Goal: Transaction & Acquisition: Download file/media

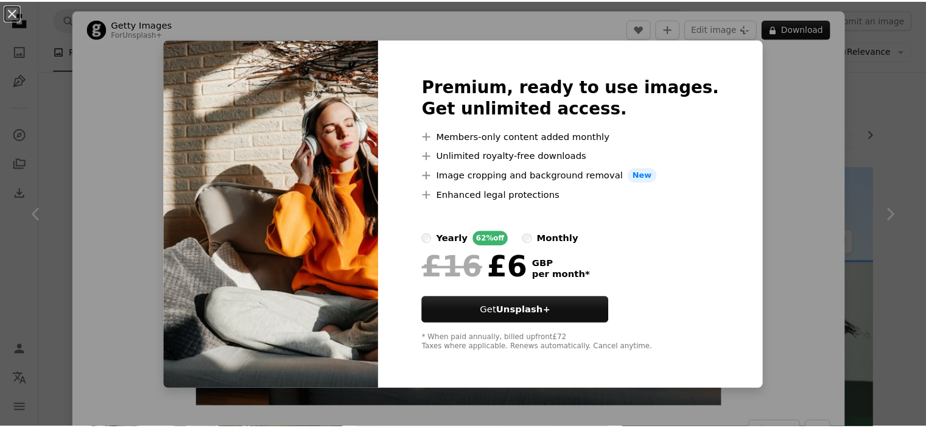
scroll to position [2823, 0]
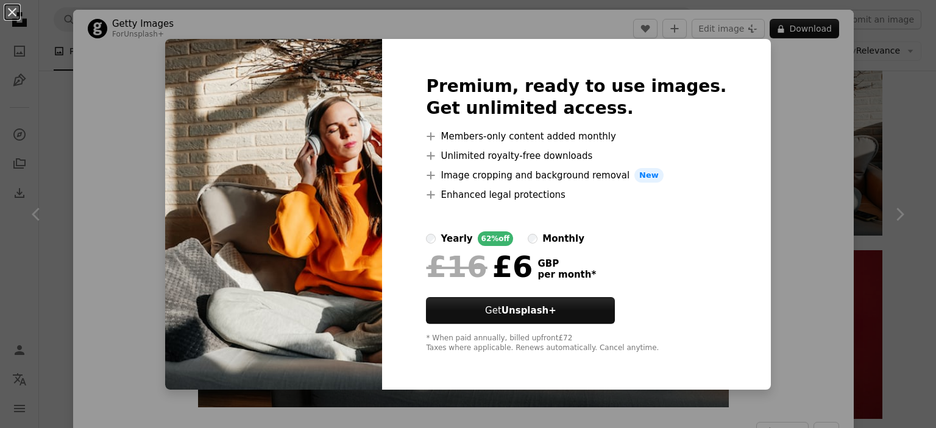
click at [786, 111] on div "An X shape Premium, ready to use images. Get unlimited access. A plus sign Memb…" at bounding box center [468, 214] width 936 height 428
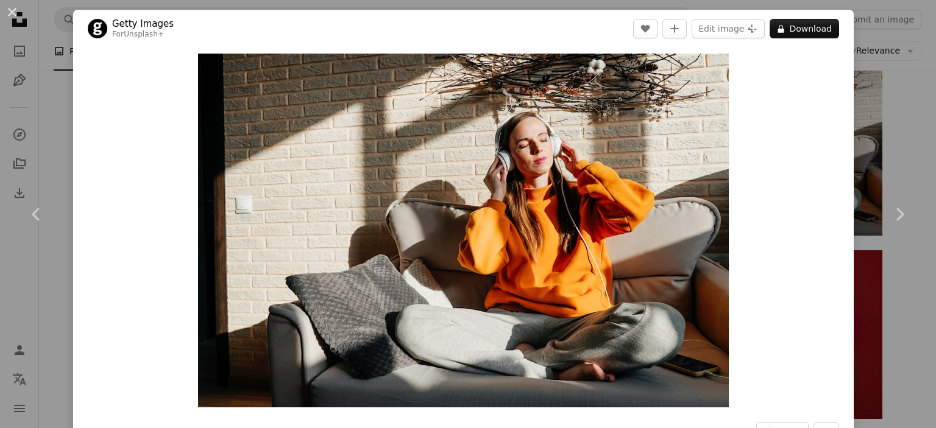
click at [726, 124] on div "Zoom in" at bounding box center [463, 231] width 780 height 366
click at [17, 9] on button "An X shape" at bounding box center [12, 12] width 15 height 15
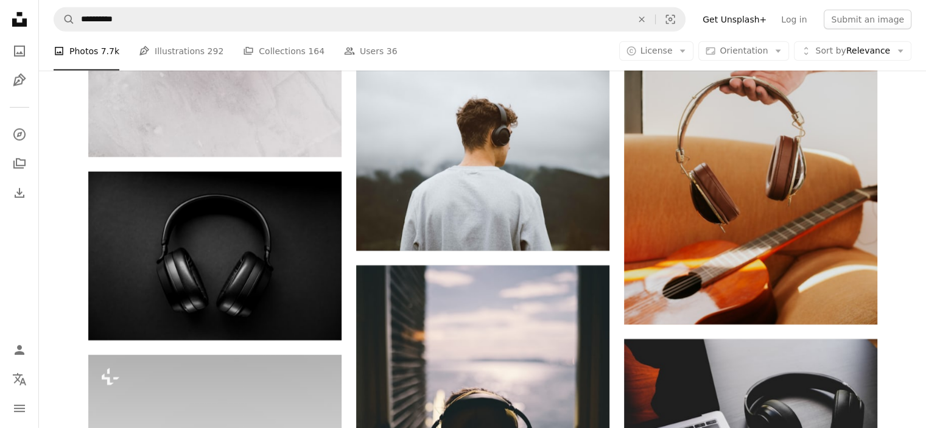
scroll to position [3701, 0]
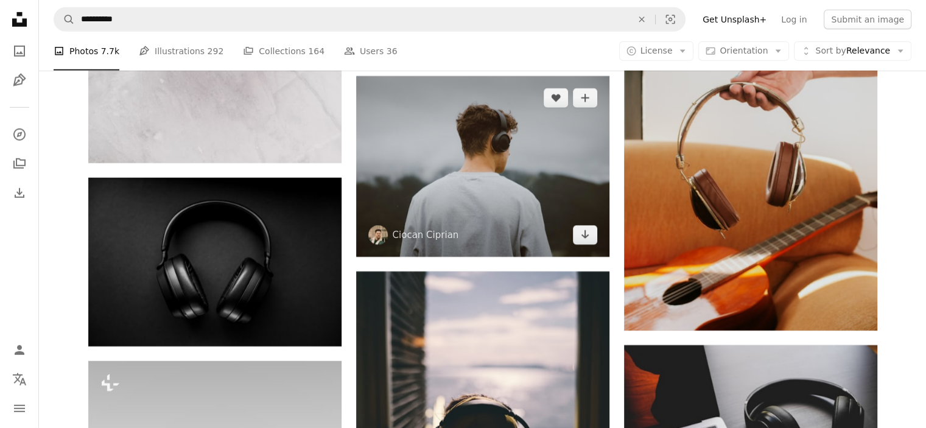
click at [519, 168] on img at bounding box center [482, 166] width 253 height 181
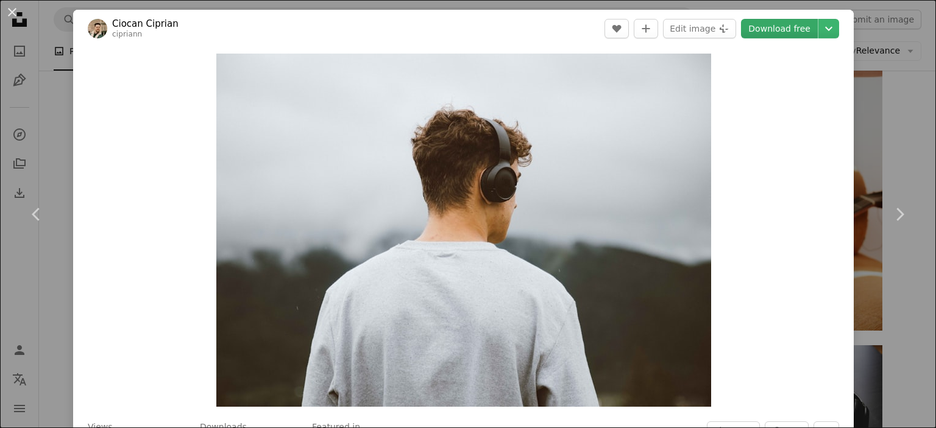
click at [789, 26] on link "Download free" at bounding box center [779, 28] width 77 height 19
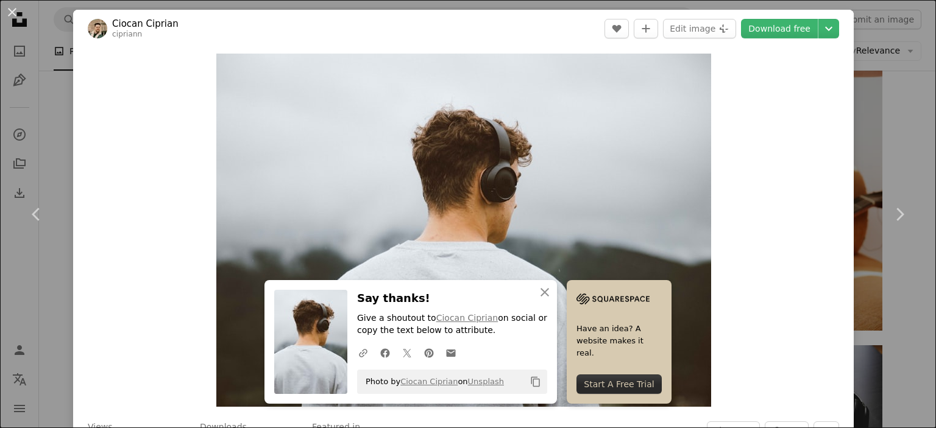
click at [15, 16] on button "An X shape" at bounding box center [12, 12] width 15 height 15
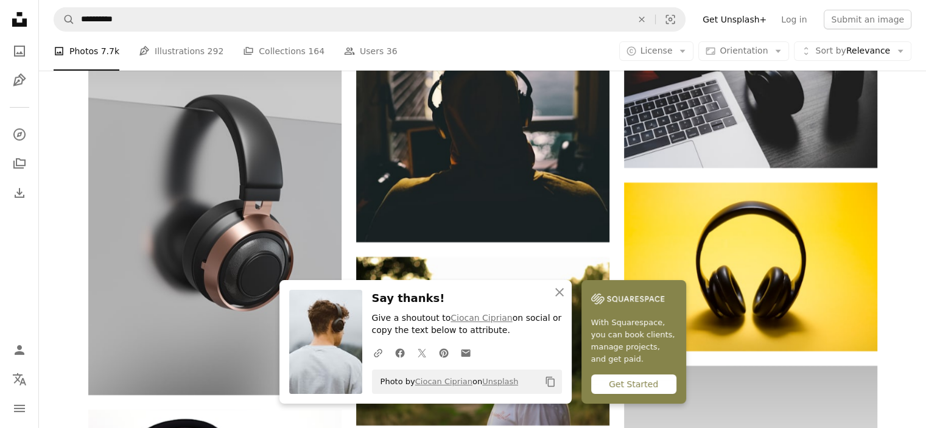
scroll to position [4055, 0]
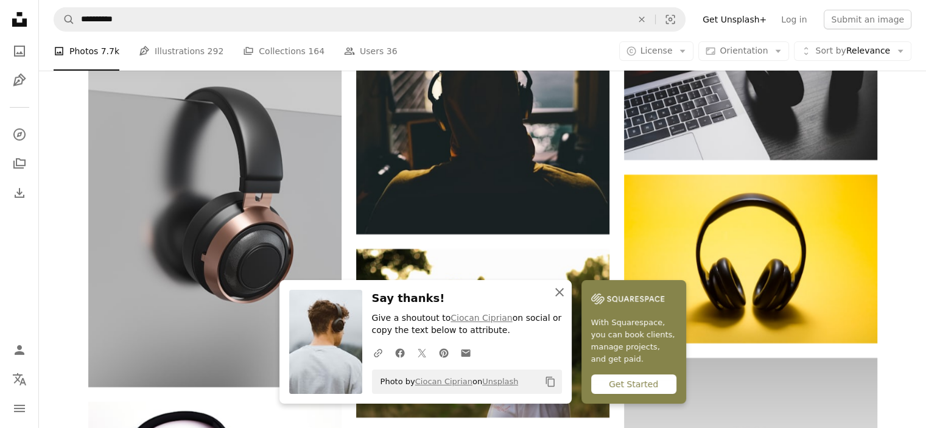
click at [557, 291] on icon "button" at bounding box center [560, 292] width 9 height 9
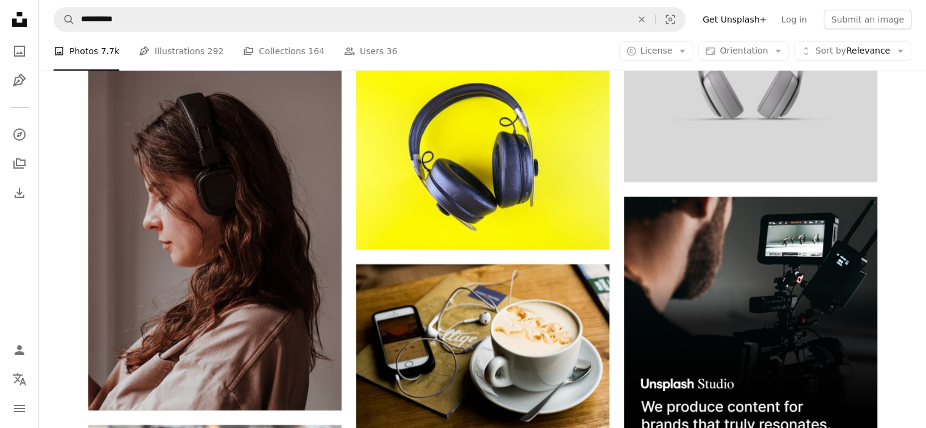
scroll to position [4624, 0]
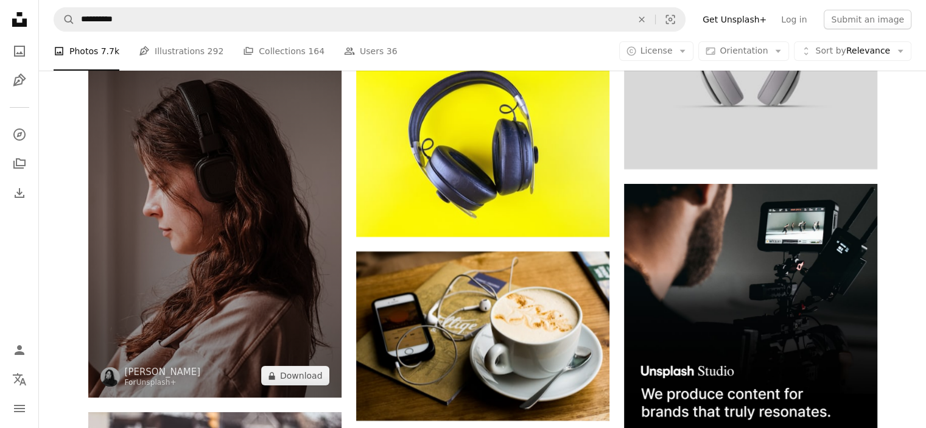
click at [288, 288] on img at bounding box center [214, 208] width 253 height 380
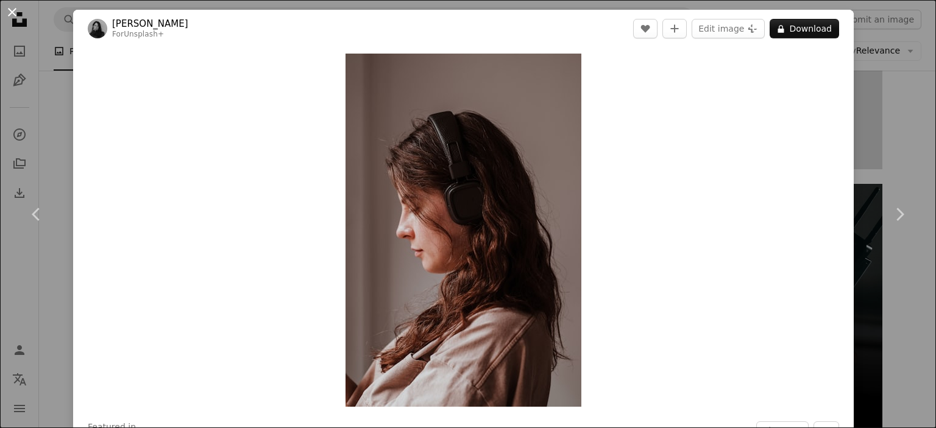
click at [12, 12] on button "An X shape" at bounding box center [12, 12] width 15 height 15
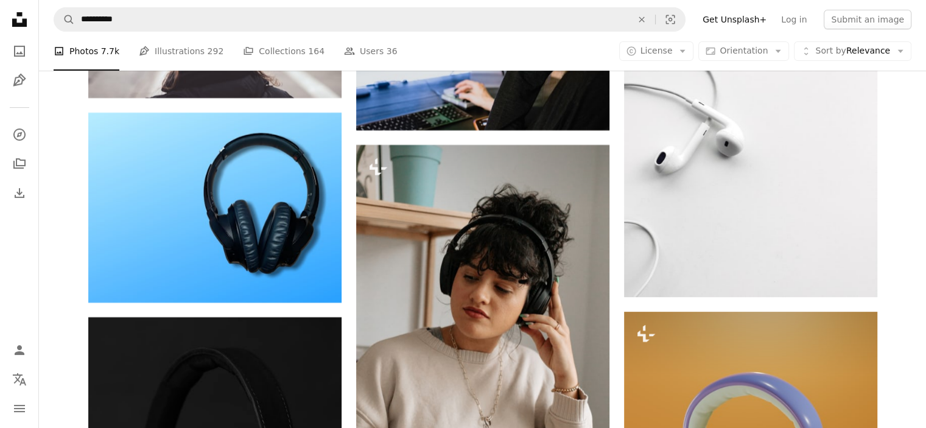
scroll to position [5192, 0]
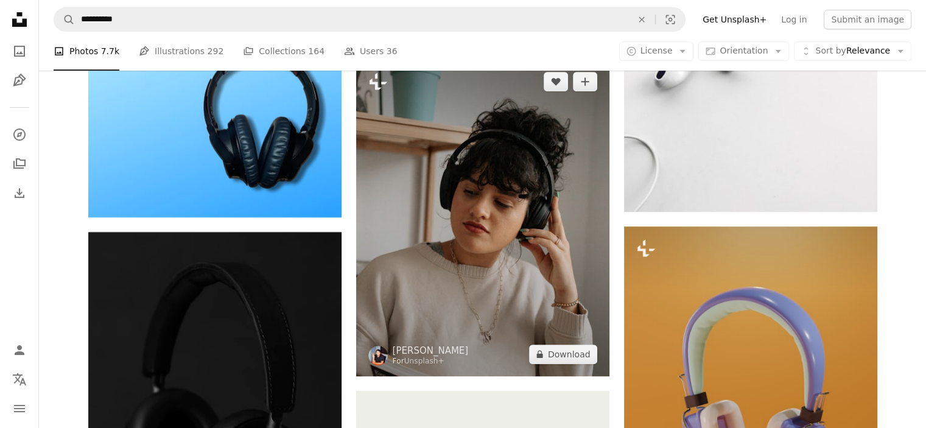
click at [427, 182] on img at bounding box center [482, 218] width 253 height 317
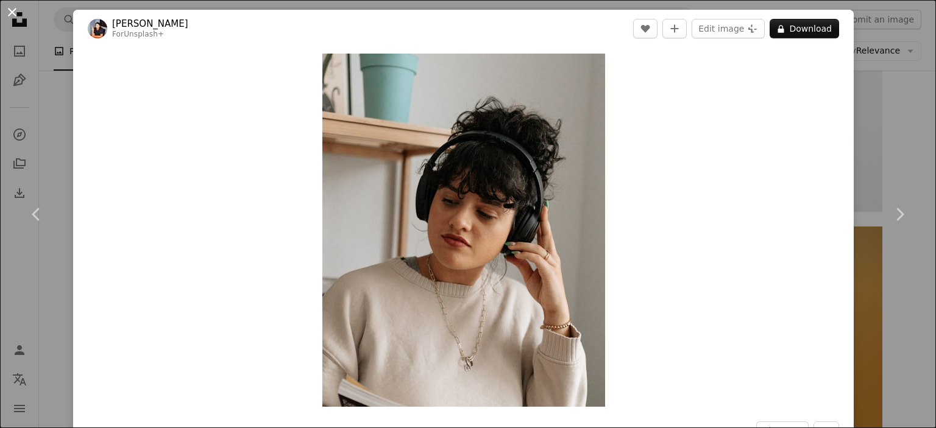
click at [10, 12] on button "An X shape" at bounding box center [12, 12] width 15 height 15
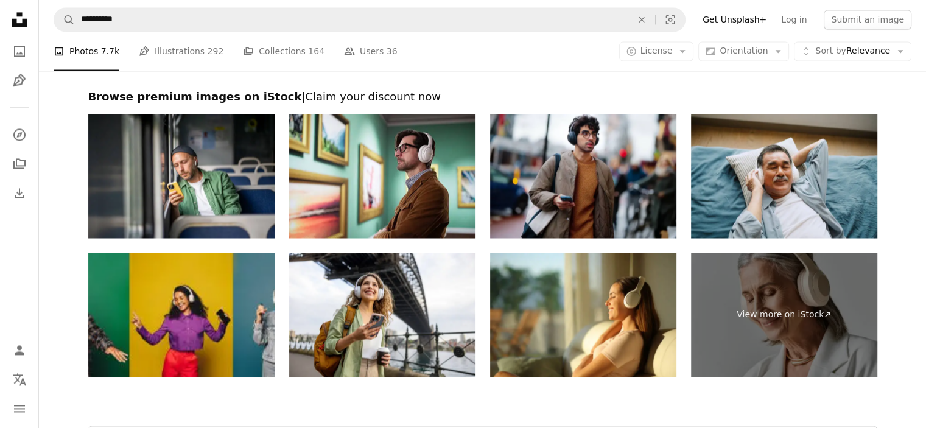
scroll to position [6573, 0]
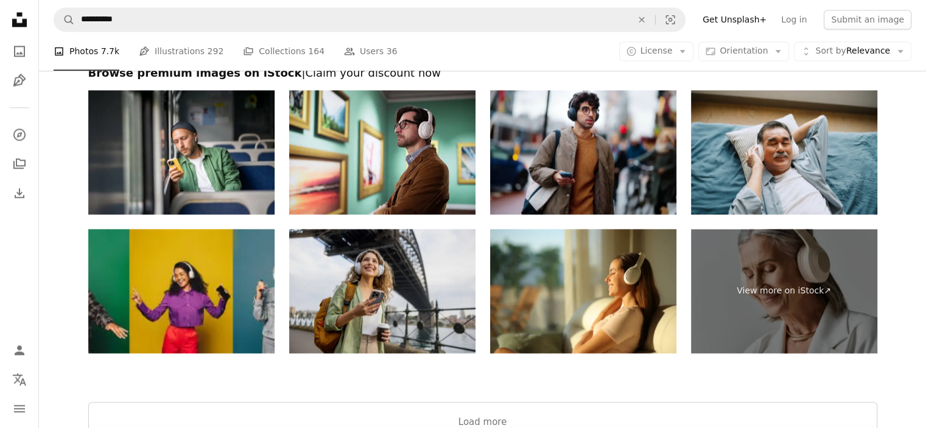
click at [341, 316] on img at bounding box center [382, 291] width 186 height 124
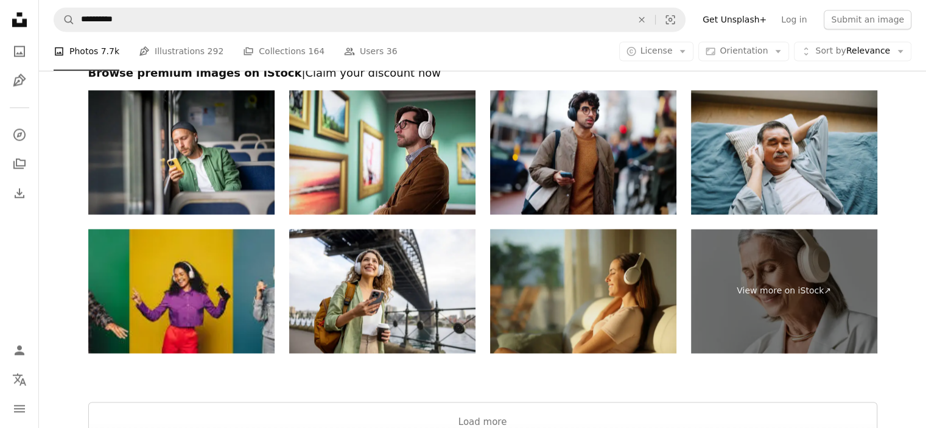
click at [609, 275] on img at bounding box center [583, 291] width 186 height 124
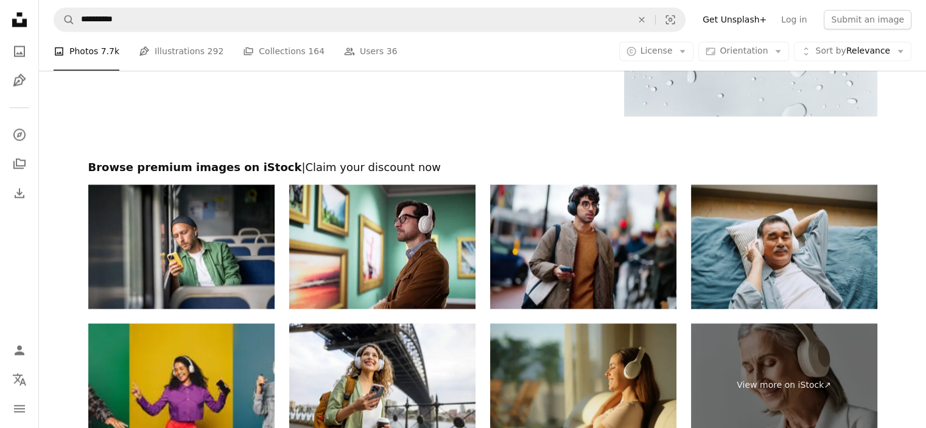
scroll to position [6491, 0]
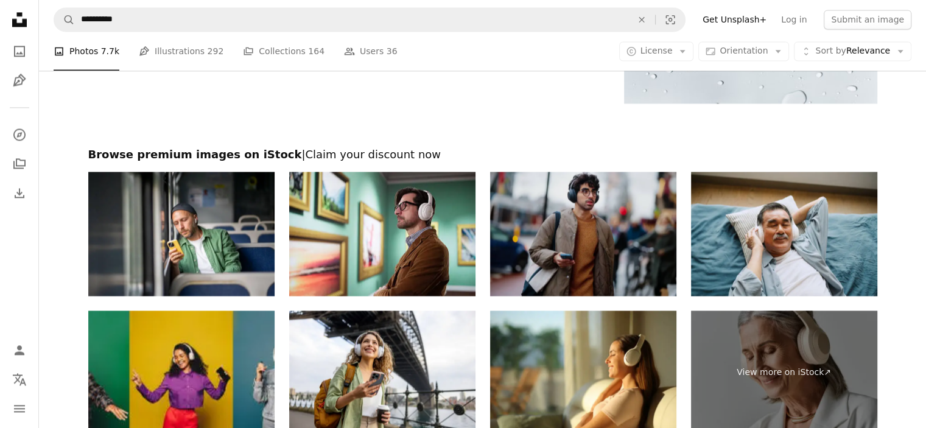
click at [521, 281] on img at bounding box center [583, 234] width 186 height 124
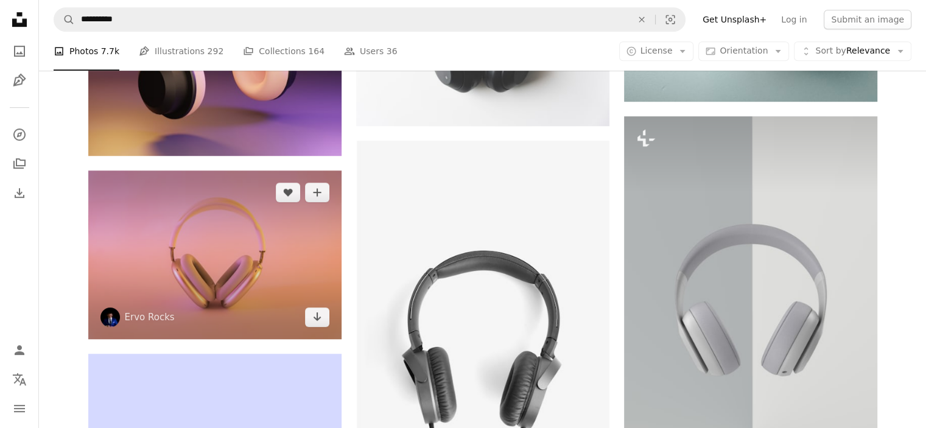
scroll to position [812, 0]
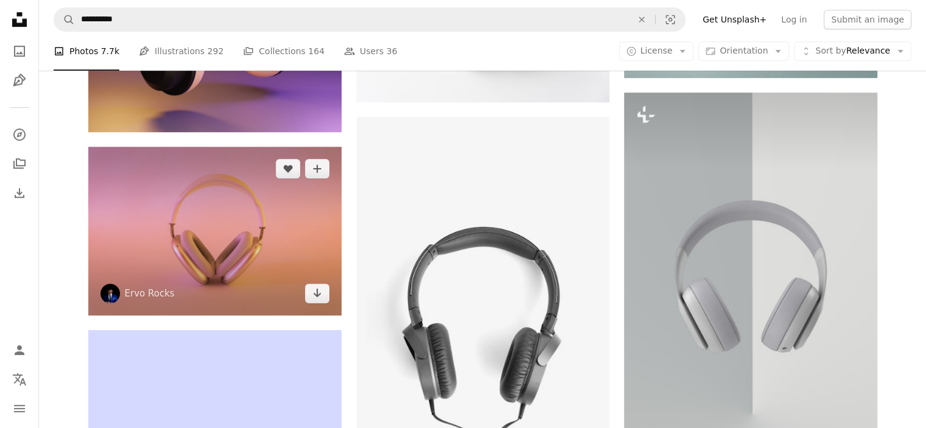
click at [264, 174] on img at bounding box center [214, 231] width 253 height 169
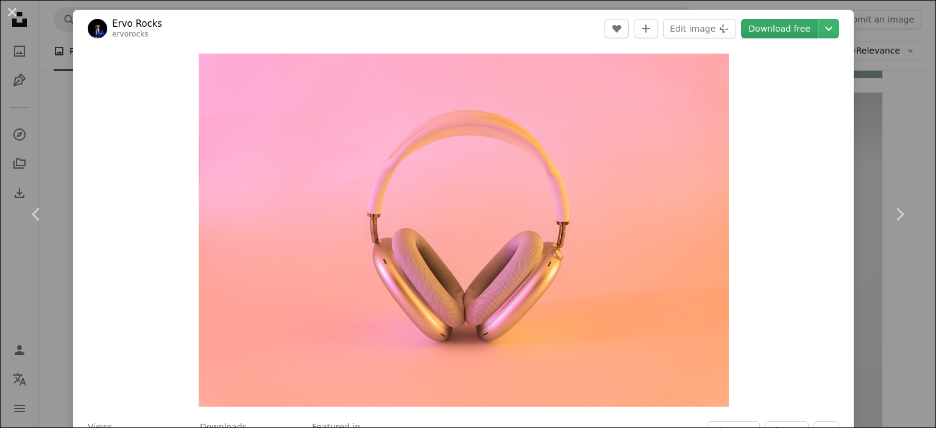
click at [760, 26] on link "Download free" at bounding box center [779, 28] width 77 height 19
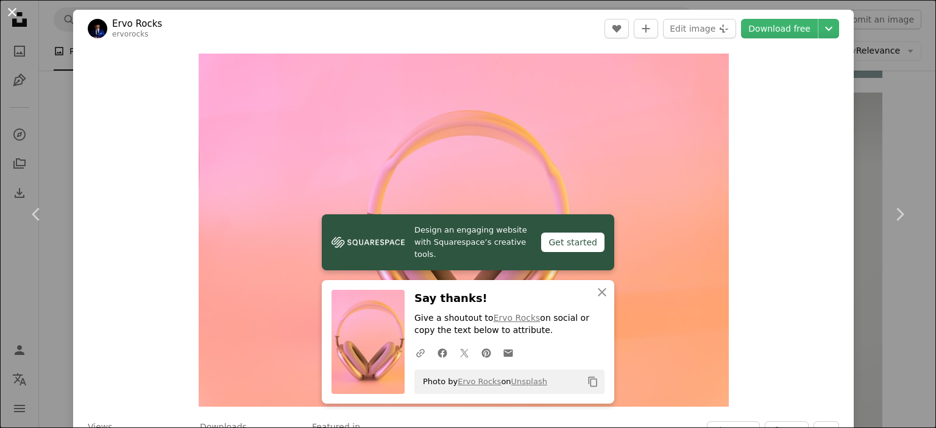
click at [9, 9] on button "An X shape" at bounding box center [12, 12] width 15 height 15
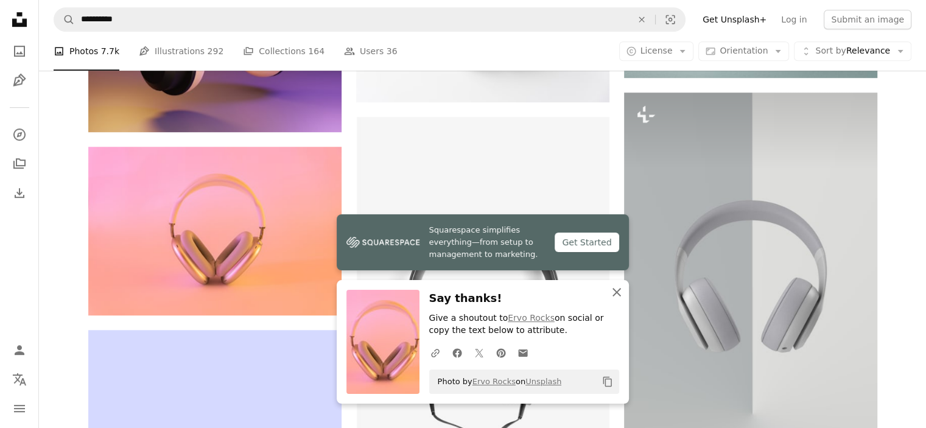
click at [619, 294] on icon "button" at bounding box center [617, 292] width 9 height 9
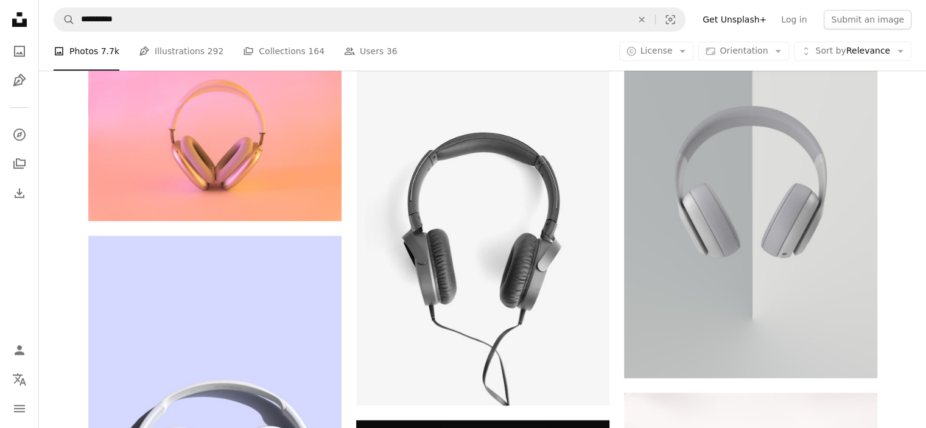
scroll to position [975, 0]
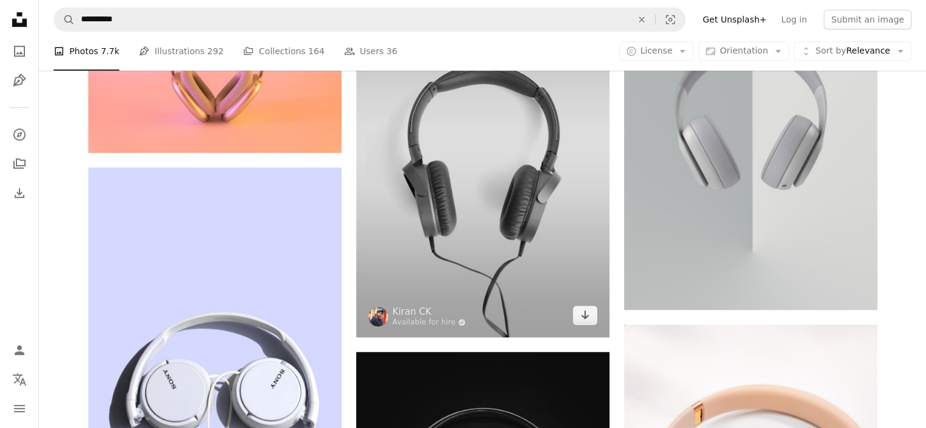
click at [549, 256] on img at bounding box center [482, 145] width 253 height 383
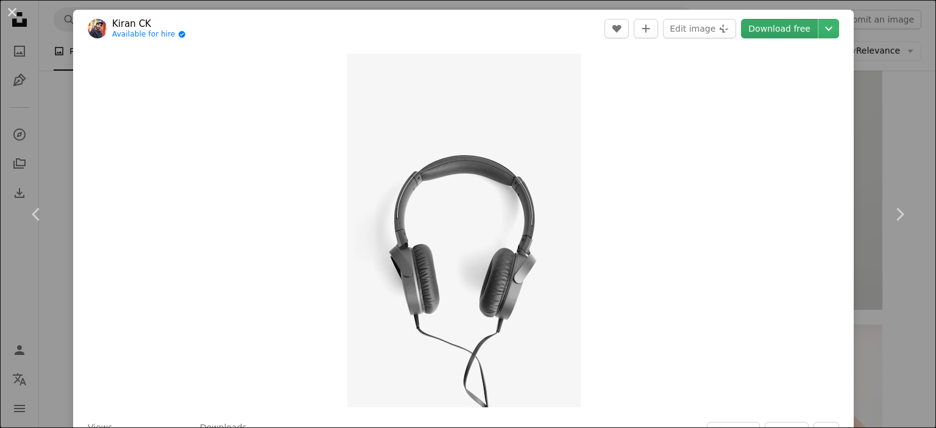
click at [800, 24] on link "Download free" at bounding box center [779, 28] width 77 height 19
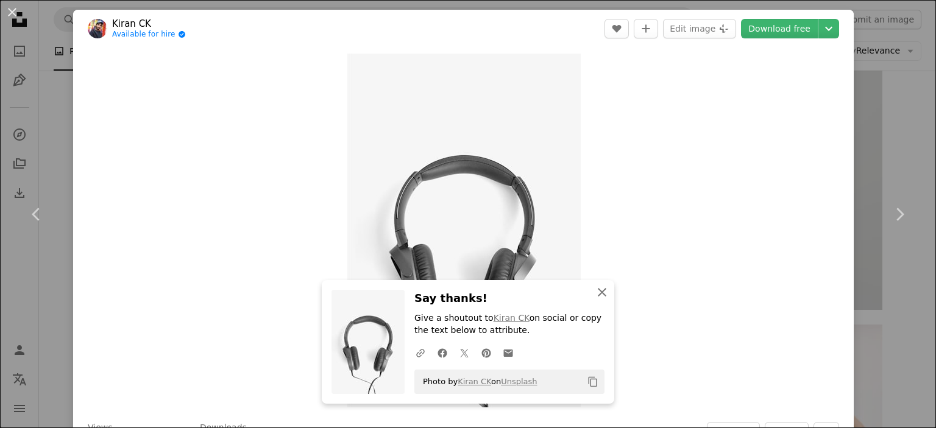
click at [595, 291] on icon "An X shape" at bounding box center [602, 292] width 15 height 15
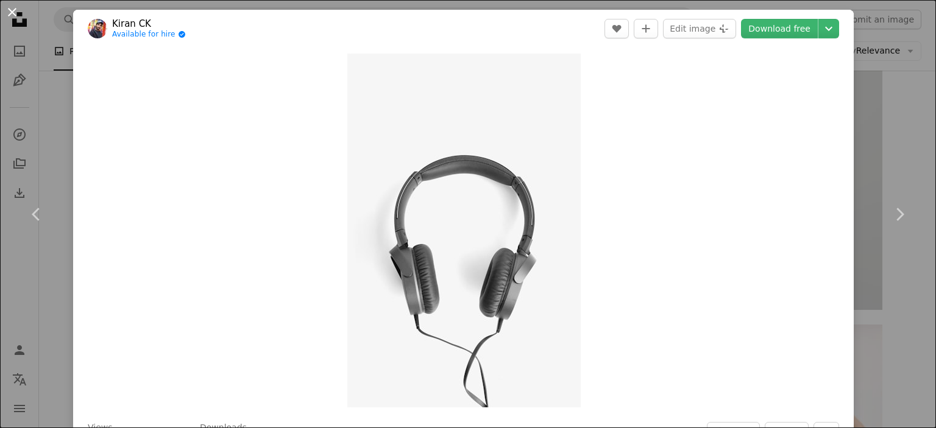
click at [15, 18] on button "An X shape" at bounding box center [12, 12] width 15 height 15
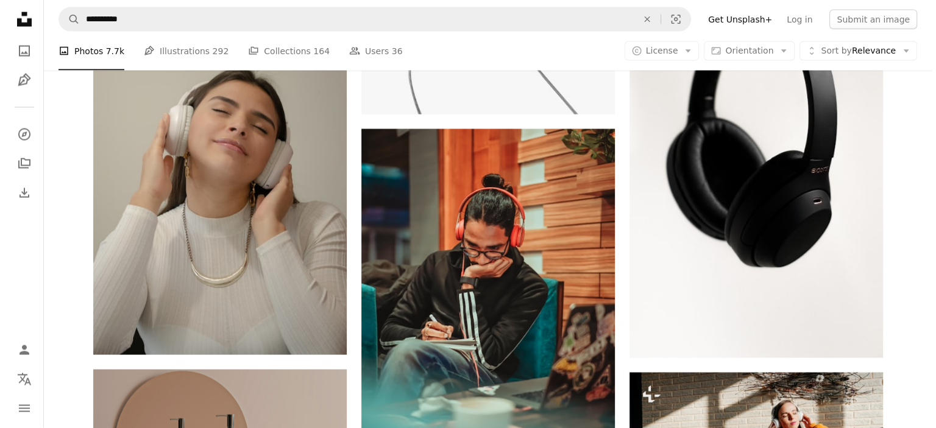
scroll to position [2680, 0]
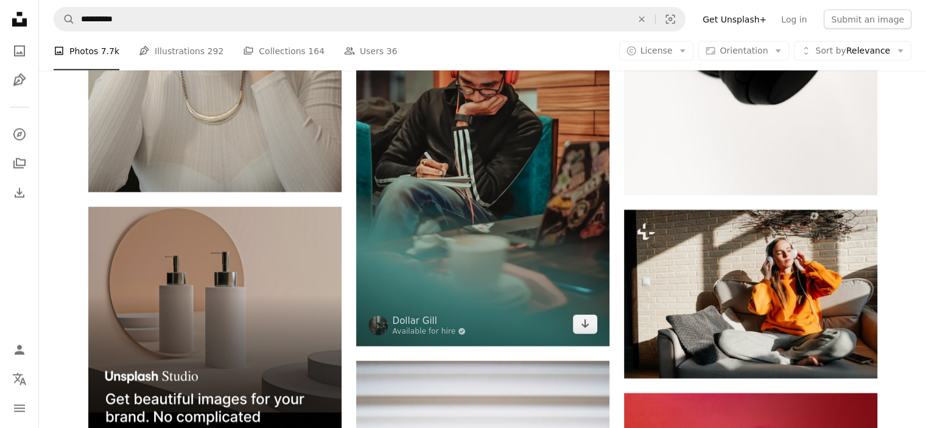
click at [510, 253] on img at bounding box center [482, 156] width 253 height 380
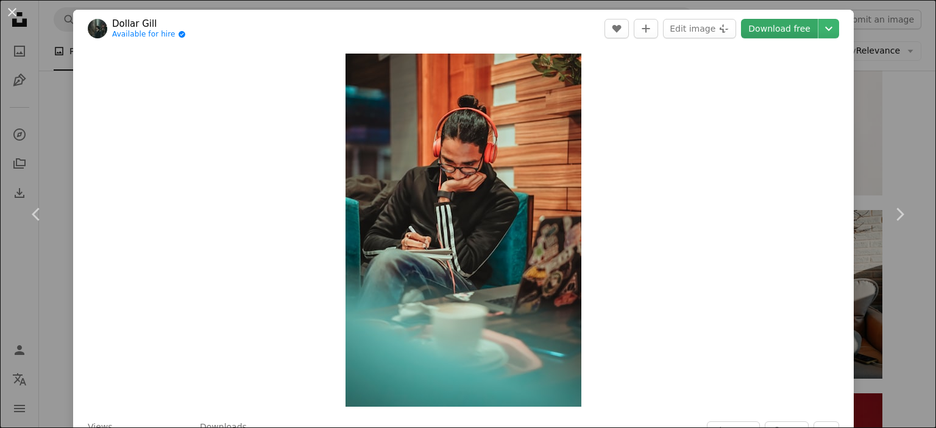
click at [768, 35] on link "Download free" at bounding box center [779, 28] width 77 height 19
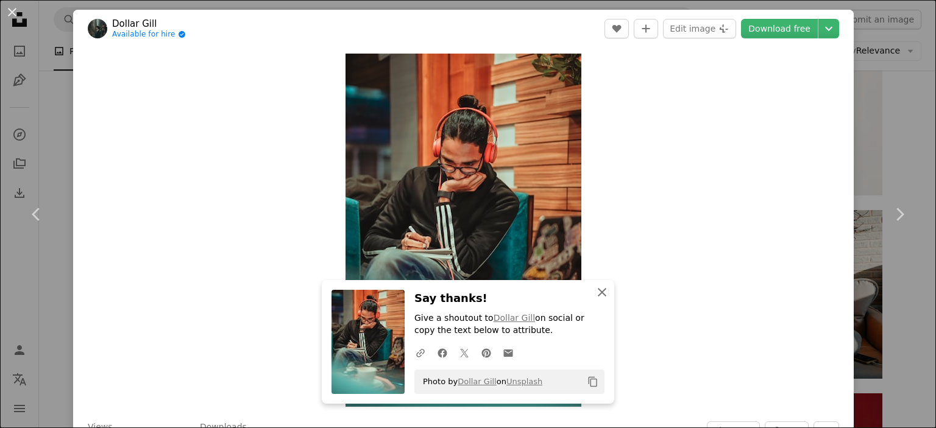
click at [597, 291] on icon "An X shape" at bounding box center [602, 292] width 15 height 15
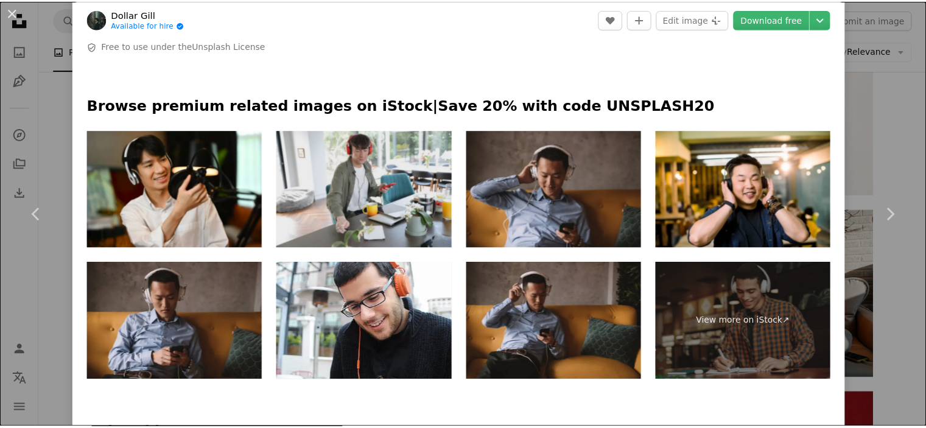
scroll to position [487, 0]
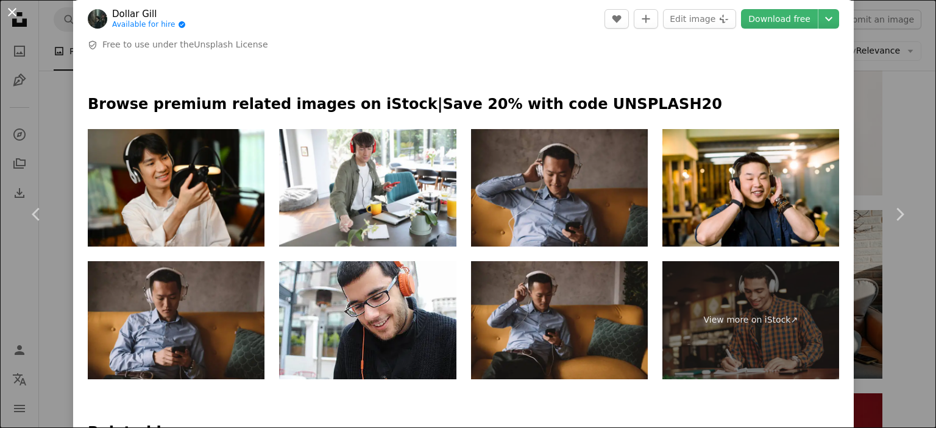
click at [10, 5] on button "An X shape" at bounding box center [12, 12] width 15 height 15
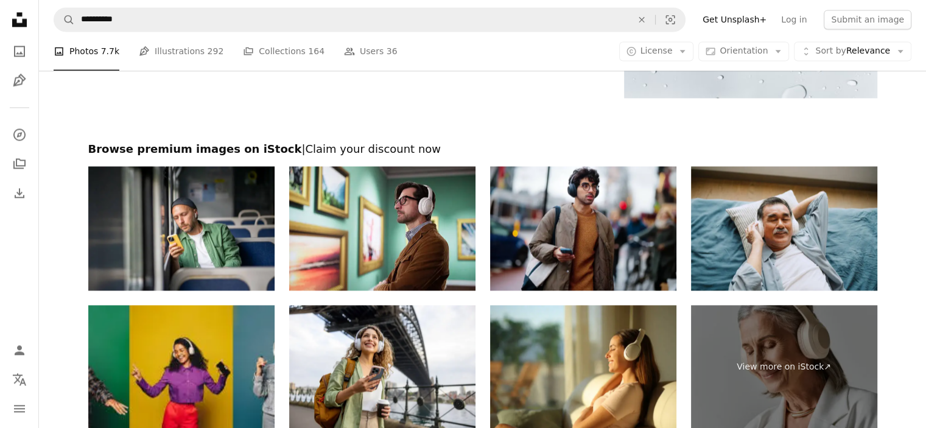
scroll to position [6725, 0]
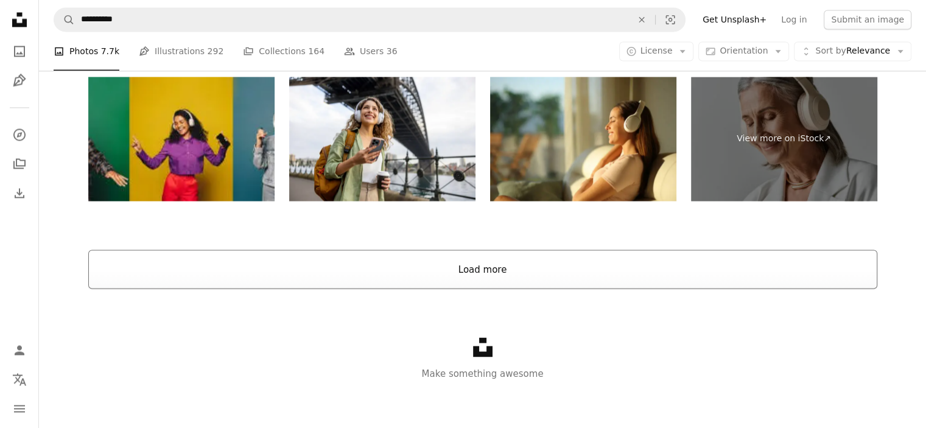
click at [490, 277] on button "Load more" at bounding box center [482, 269] width 789 height 39
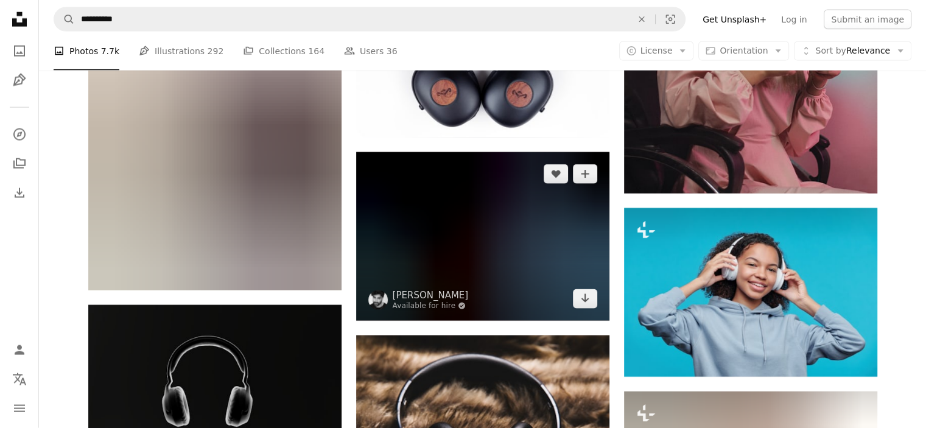
scroll to position [7294, 0]
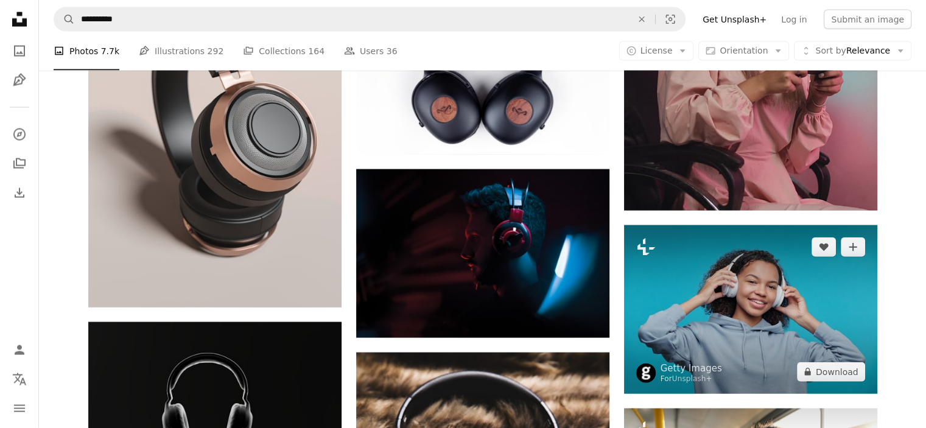
click at [735, 299] on img at bounding box center [750, 309] width 253 height 169
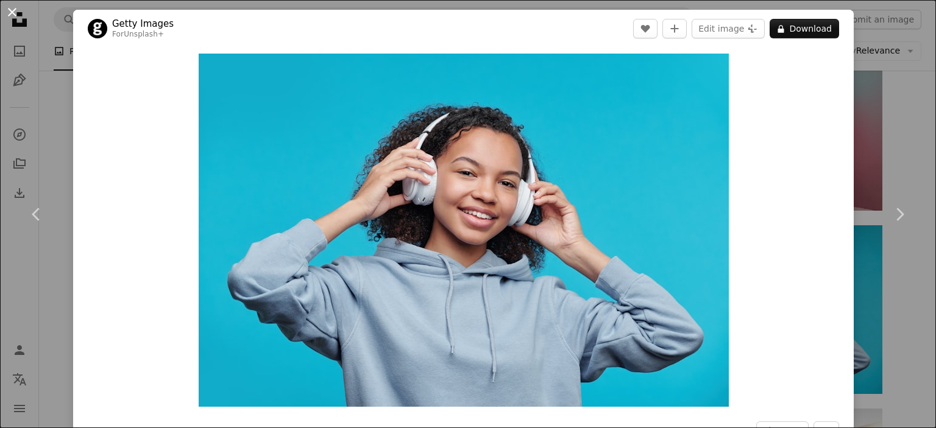
click at [18, 8] on button "An X shape" at bounding box center [12, 12] width 15 height 15
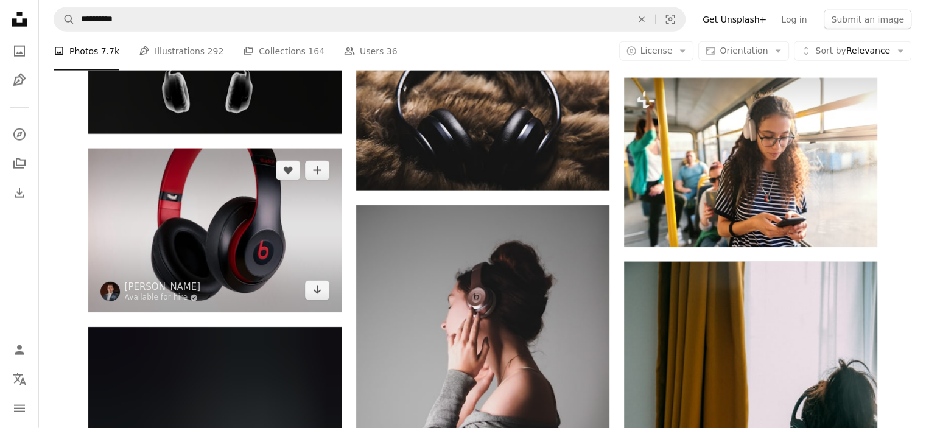
scroll to position [7700, 0]
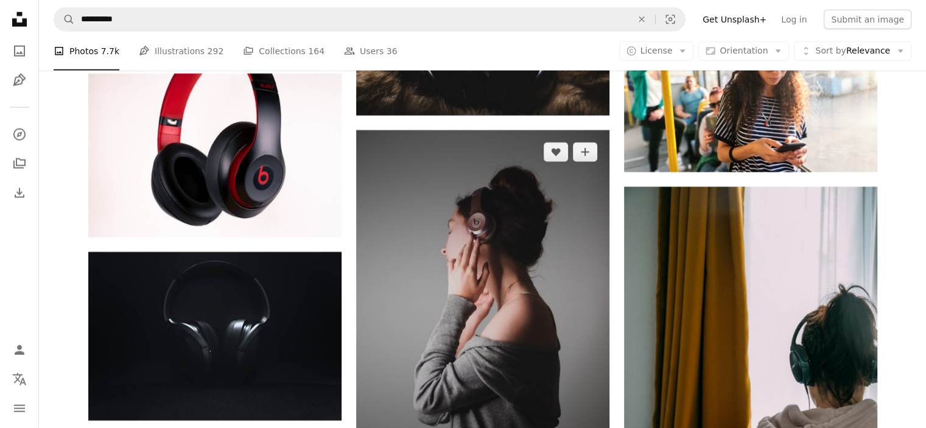
click at [526, 264] on img at bounding box center [482, 299] width 253 height 338
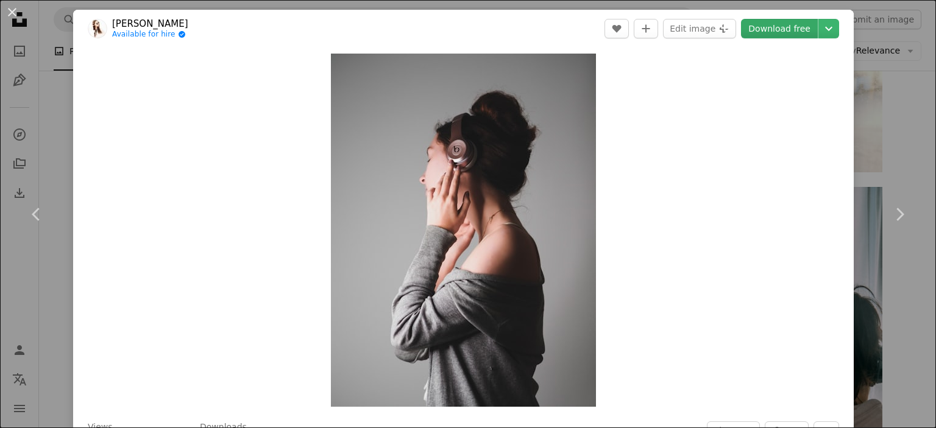
click at [783, 32] on link "Download free" at bounding box center [779, 28] width 77 height 19
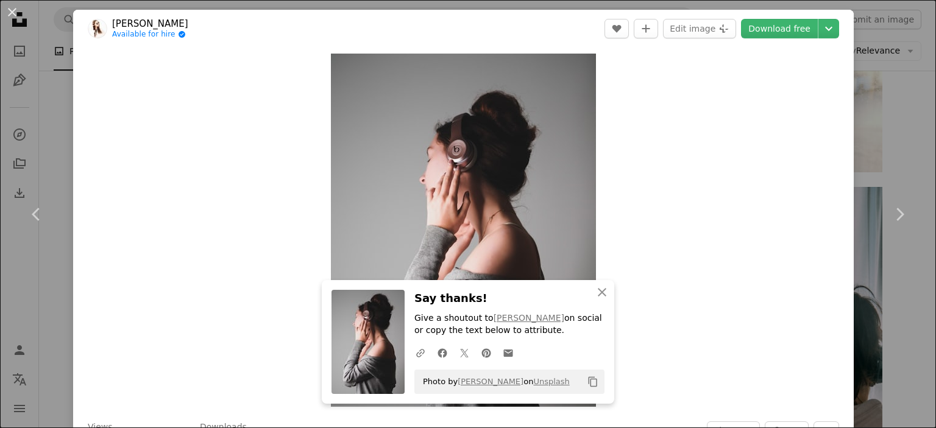
click at [15, 9] on button "An X shape" at bounding box center [12, 12] width 15 height 15
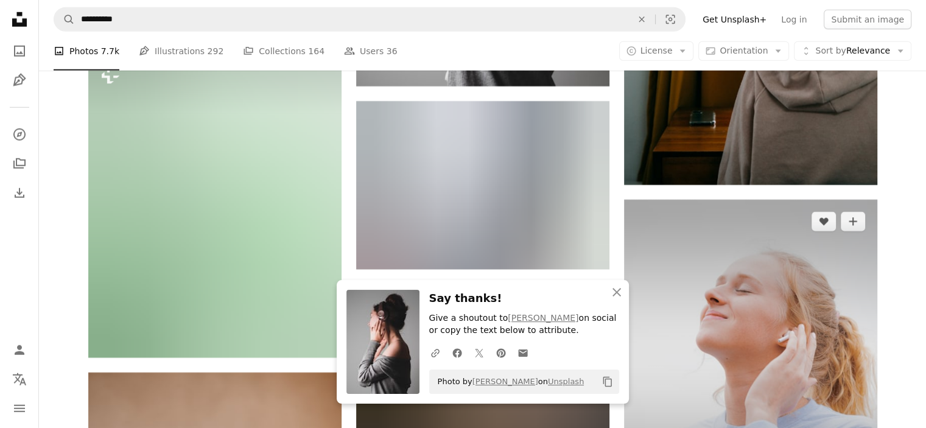
scroll to position [8106, 0]
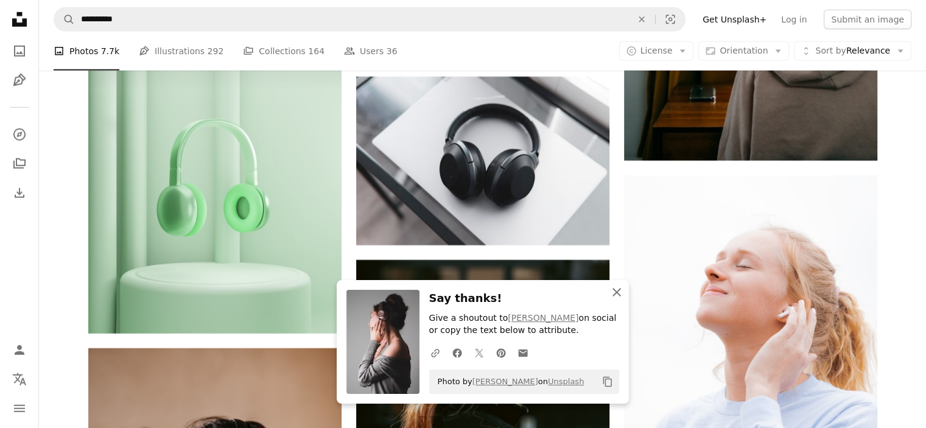
click at [618, 292] on icon "An X shape" at bounding box center [617, 292] width 15 height 15
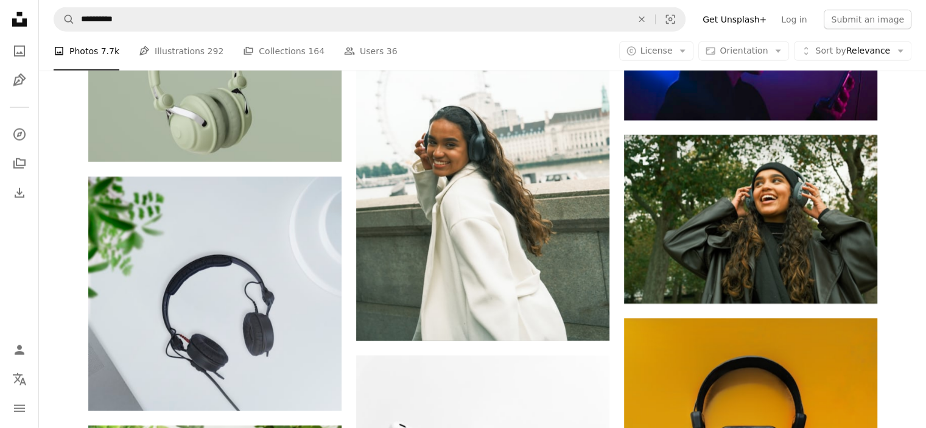
scroll to position [12411, 0]
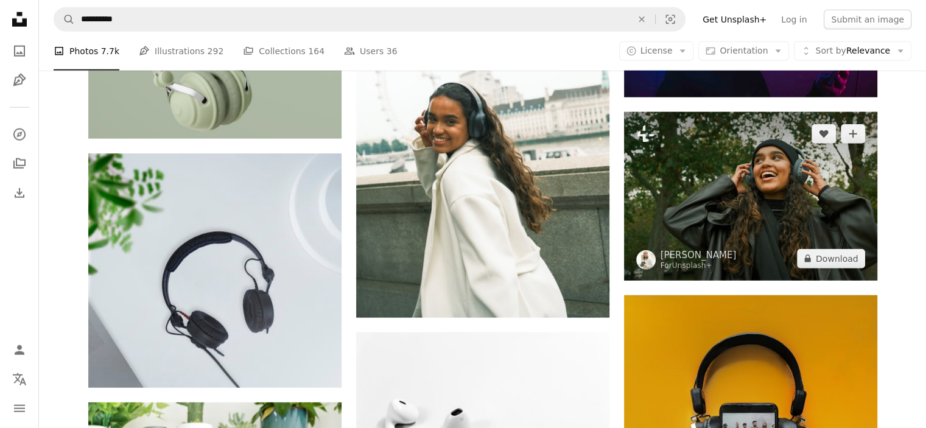
click at [672, 227] on img at bounding box center [750, 196] width 253 height 169
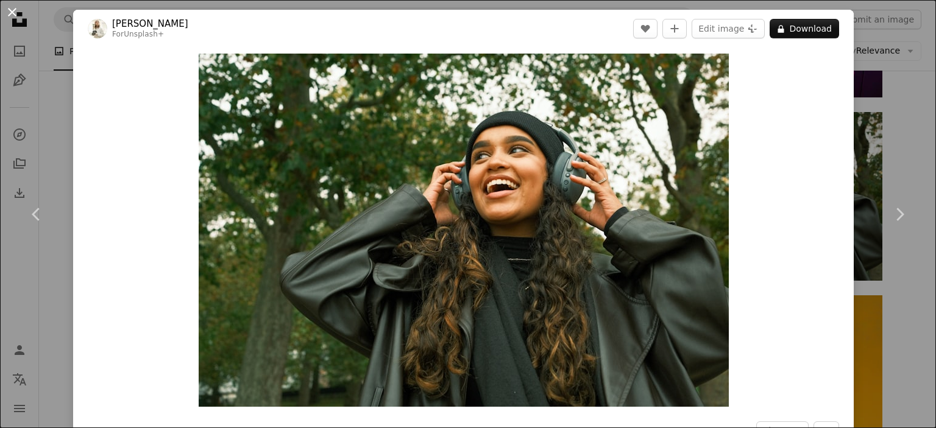
click at [13, 13] on button "An X shape" at bounding box center [12, 12] width 15 height 15
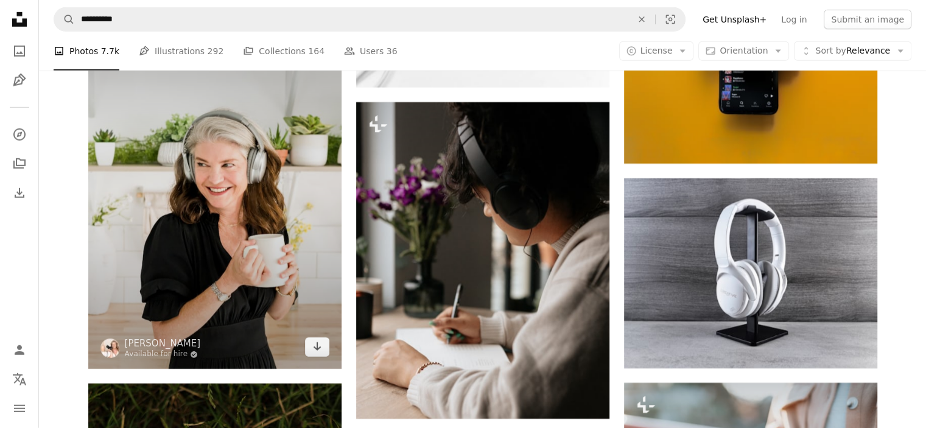
scroll to position [12817, 0]
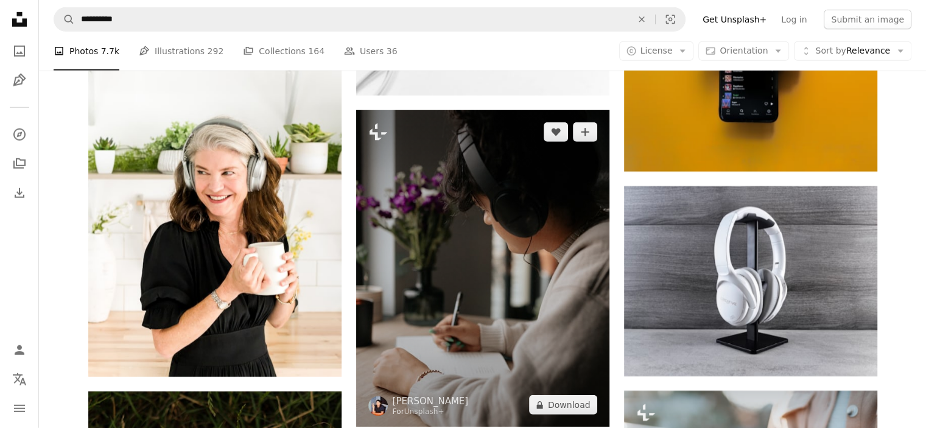
click at [380, 208] on img at bounding box center [482, 268] width 253 height 317
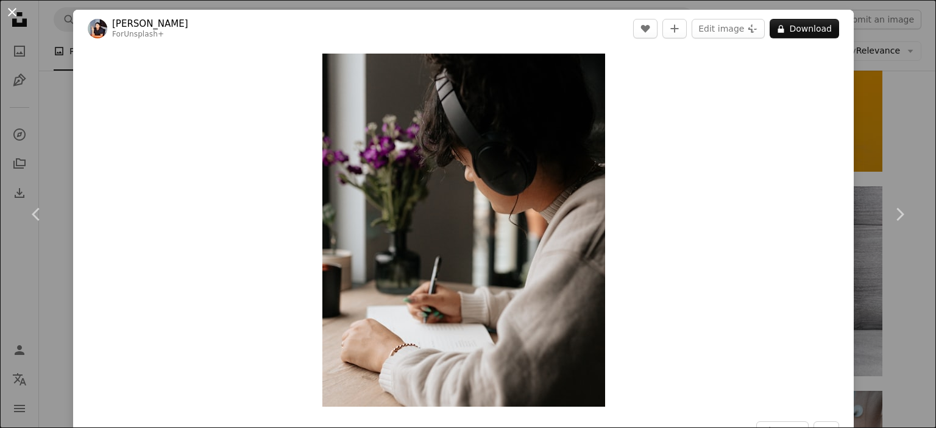
click at [10, 15] on button "An X shape" at bounding box center [12, 12] width 15 height 15
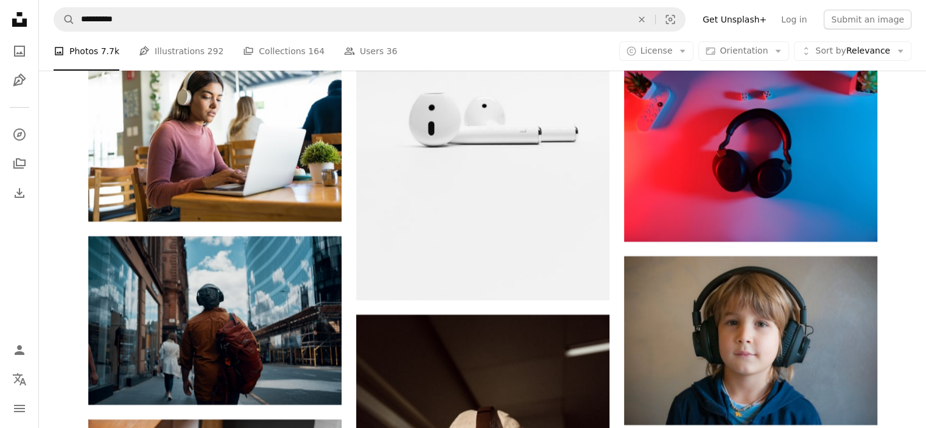
scroll to position [13710, 0]
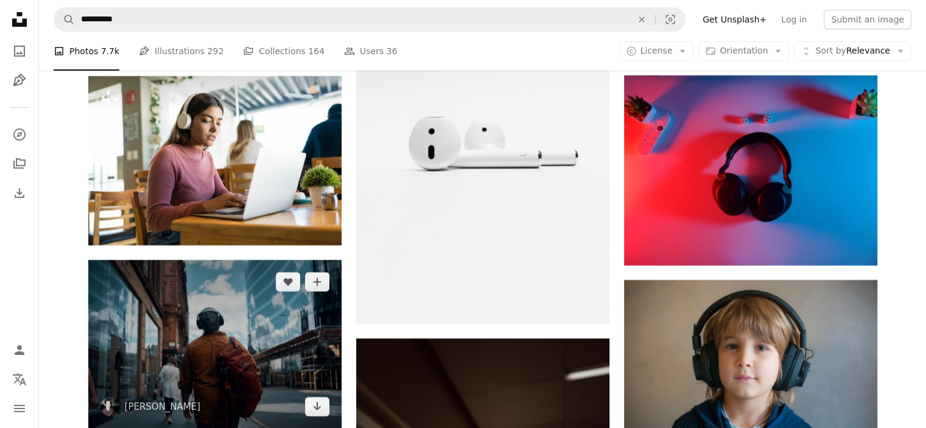
click at [227, 306] on img at bounding box center [214, 344] width 253 height 169
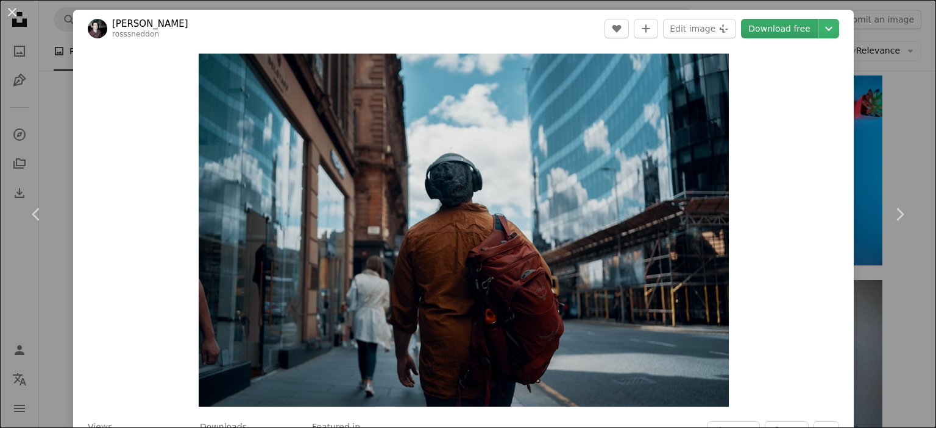
click at [750, 29] on link "Download free" at bounding box center [779, 28] width 77 height 19
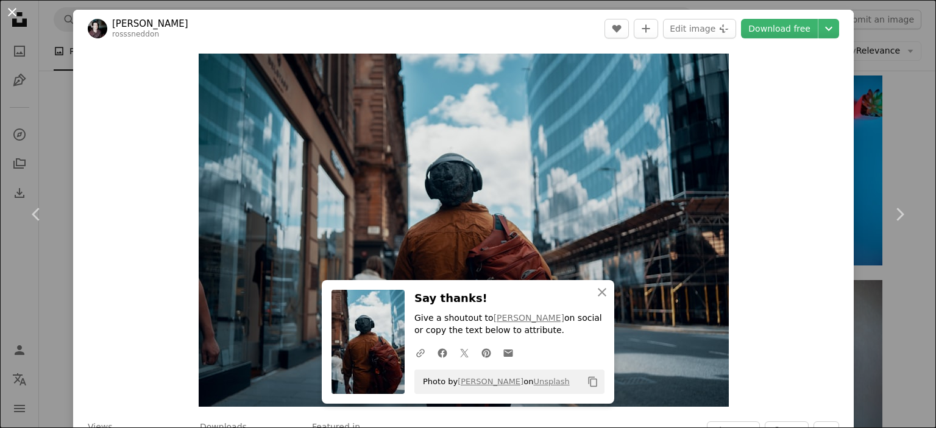
click at [19, 7] on button "An X shape" at bounding box center [12, 12] width 15 height 15
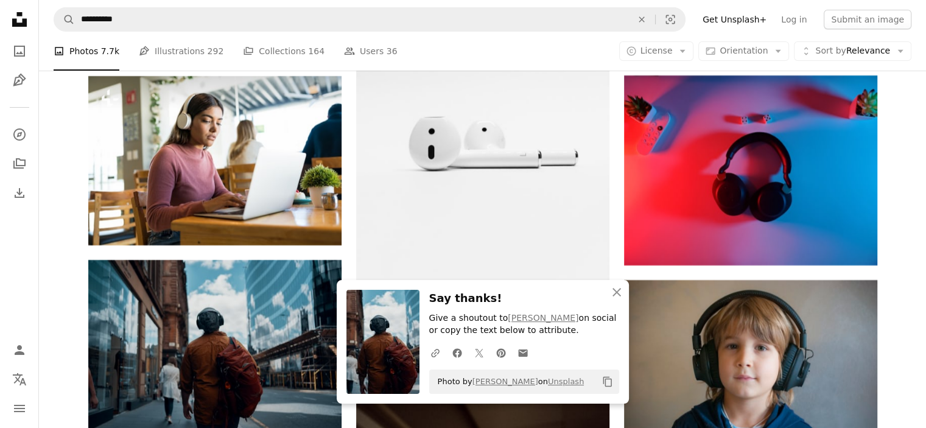
click at [14, 12] on icon "Unsplash logo Unsplash Home" at bounding box center [19, 19] width 24 height 24
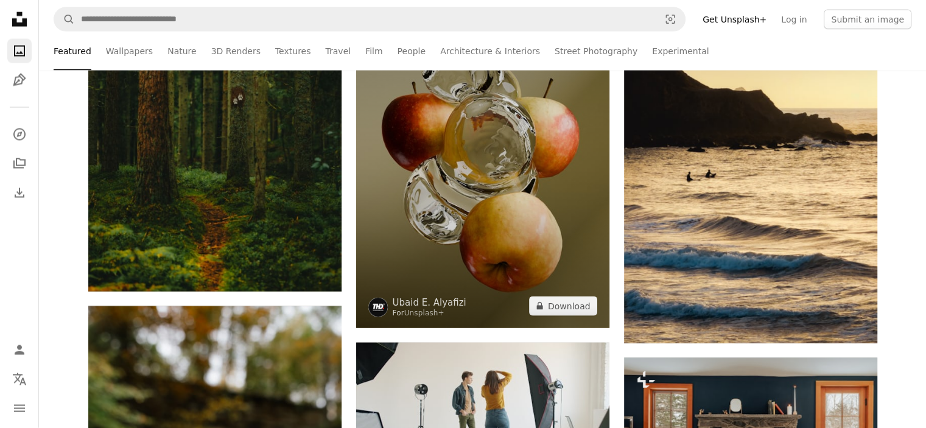
scroll to position [2518, 0]
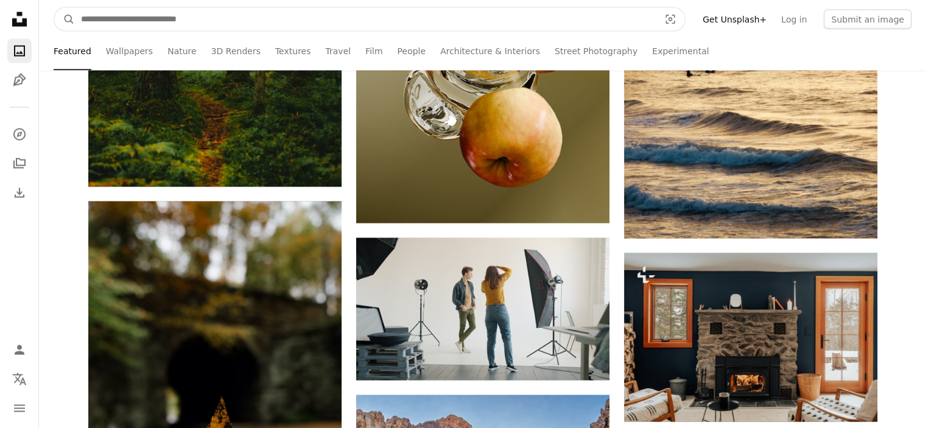
click at [434, 19] on input "Find visuals sitewide" at bounding box center [365, 19] width 581 height 23
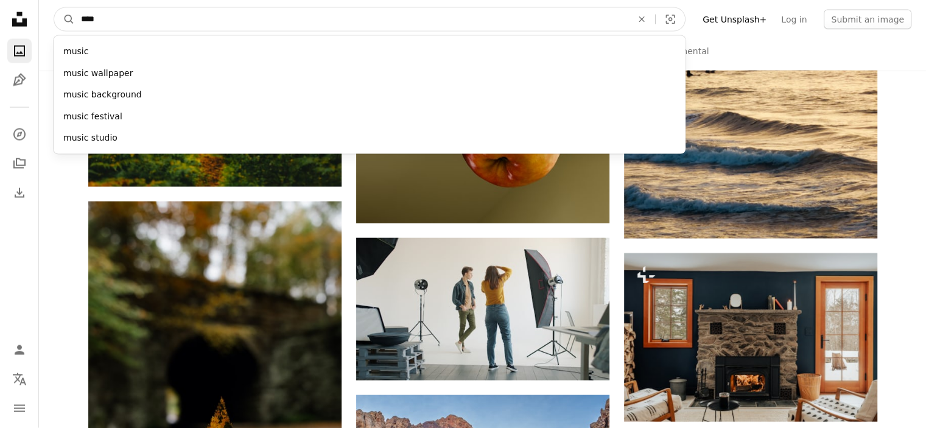
type input "*****"
click button "A magnifying glass" at bounding box center [64, 19] width 21 height 23
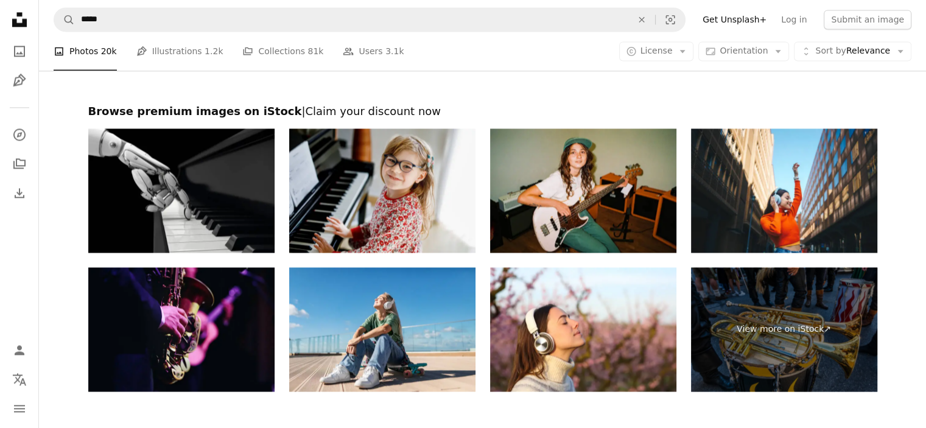
scroll to position [1787, 0]
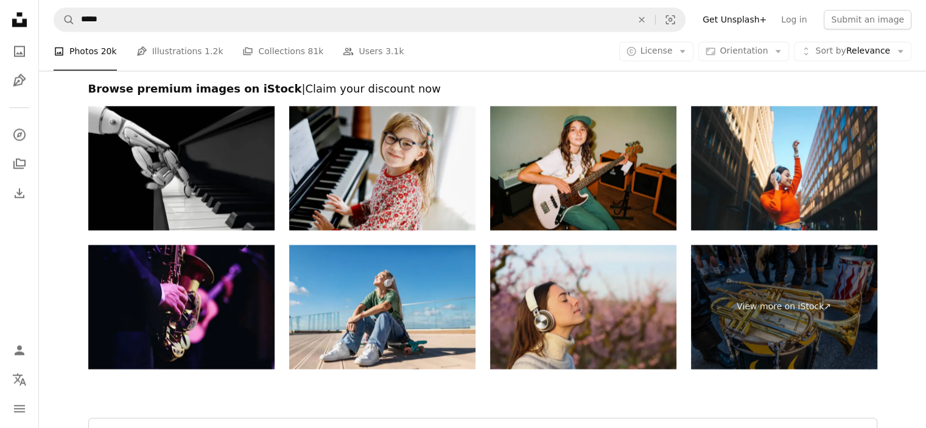
click at [552, 298] on img at bounding box center [583, 307] width 186 height 124
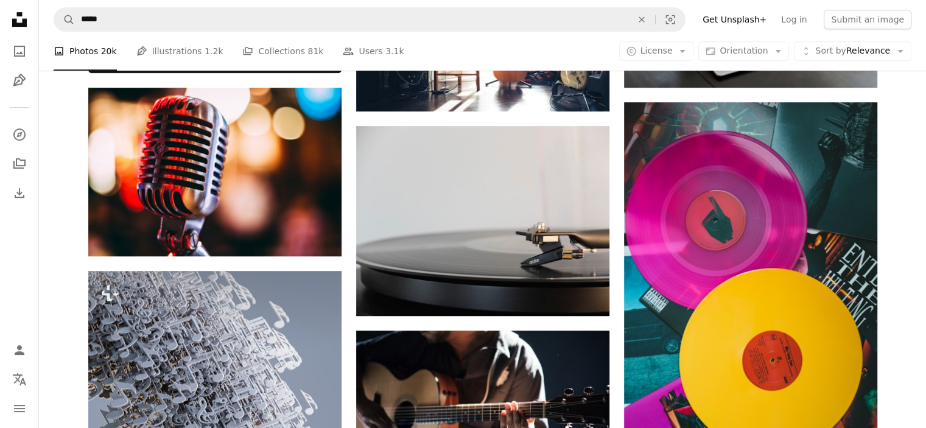
scroll to position [568, 0]
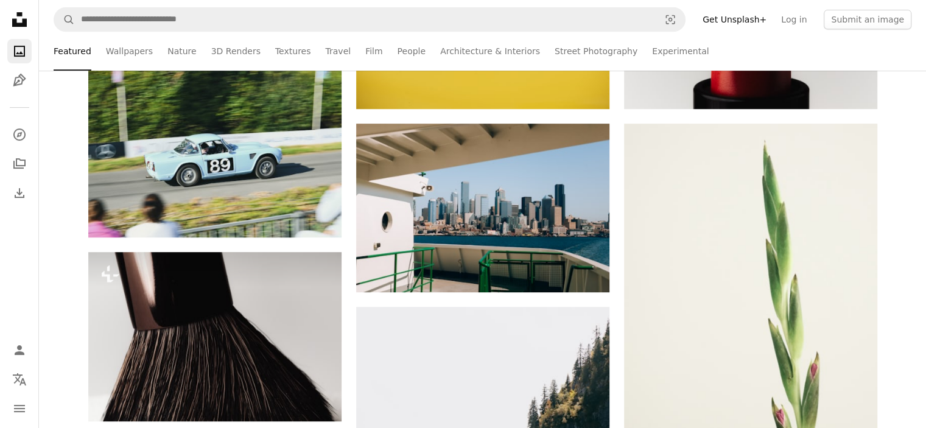
scroll to position [2517, 0]
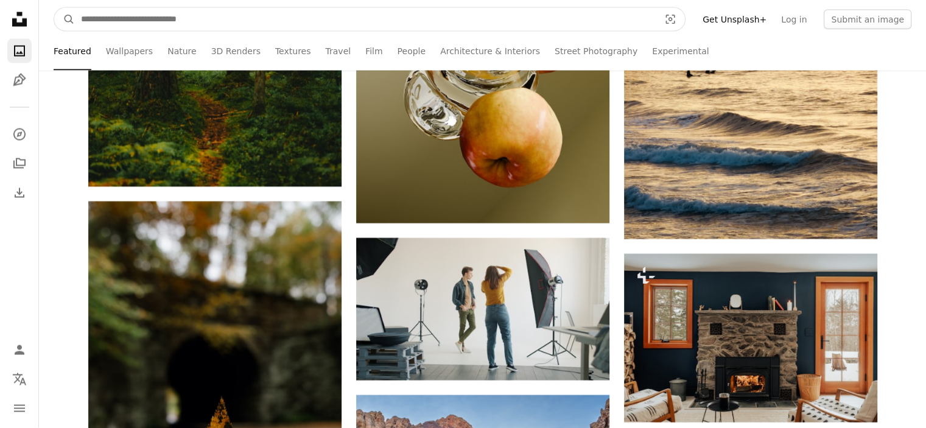
click at [152, 24] on input "Find visuals sitewide" at bounding box center [365, 19] width 581 height 23
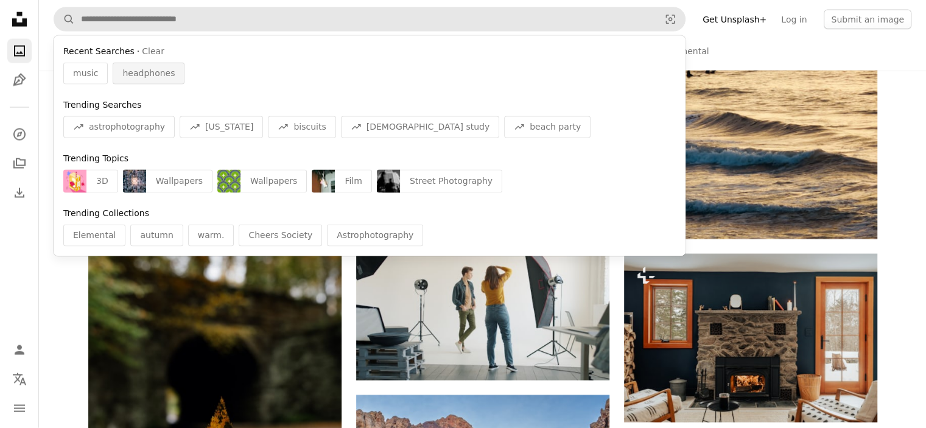
click at [151, 71] on span "headphones" at bounding box center [148, 74] width 52 height 12
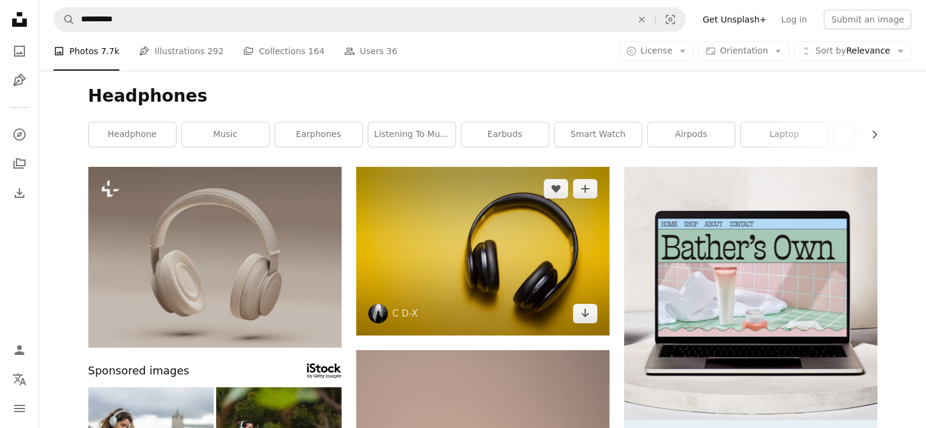
click at [567, 252] on img at bounding box center [482, 251] width 253 height 169
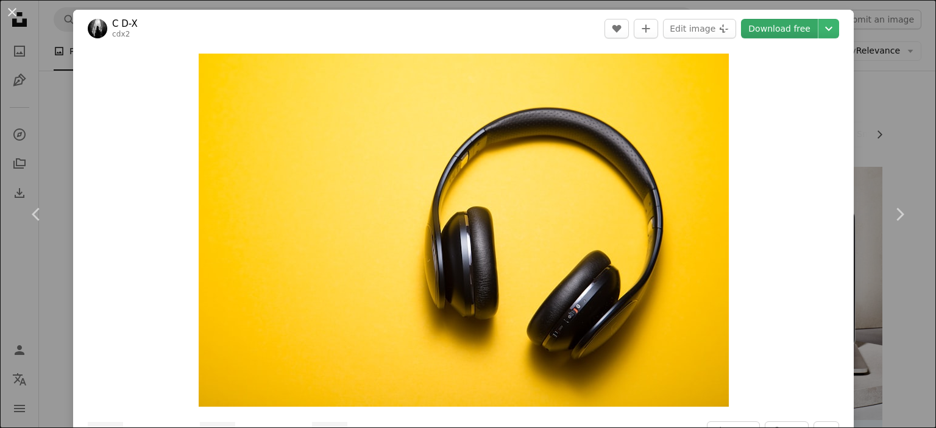
click at [775, 26] on link "Download free" at bounding box center [779, 28] width 77 height 19
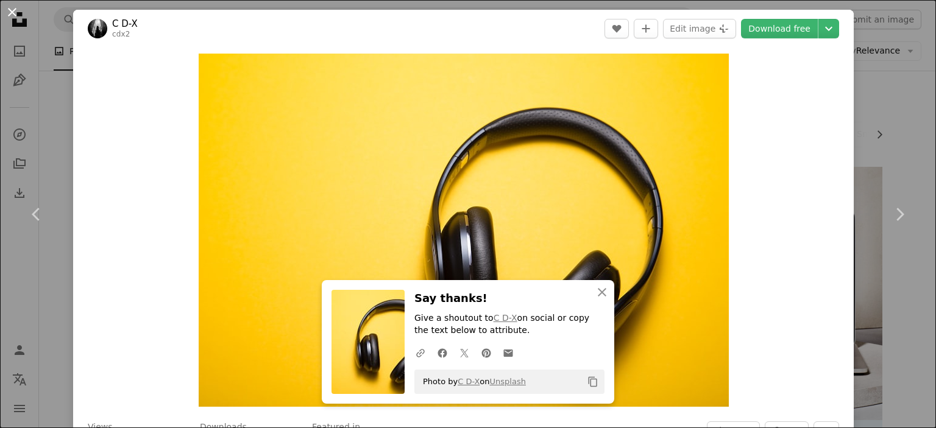
drag, startPoint x: 13, startPoint y: 9, endPoint x: 149, endPoint y: 95, distance: 160.7
click at [13, 9] on button "An X shape" at bounding box center [12, 12] width 15 height 15
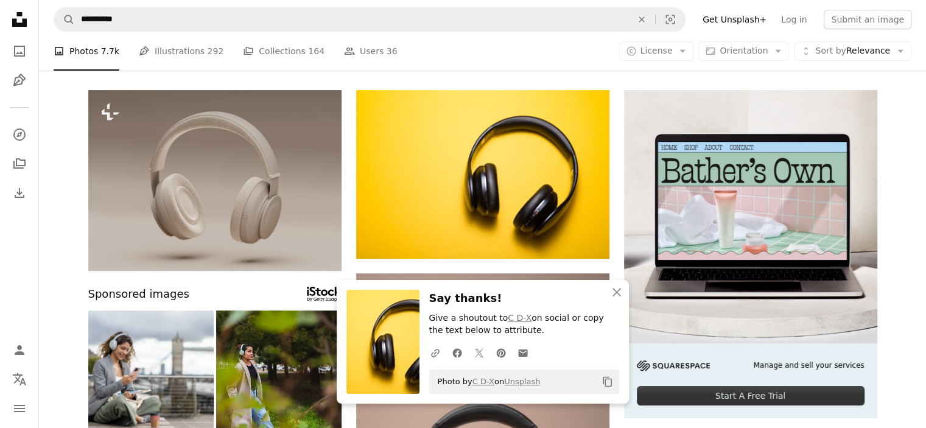
scroll to position [162, 0]
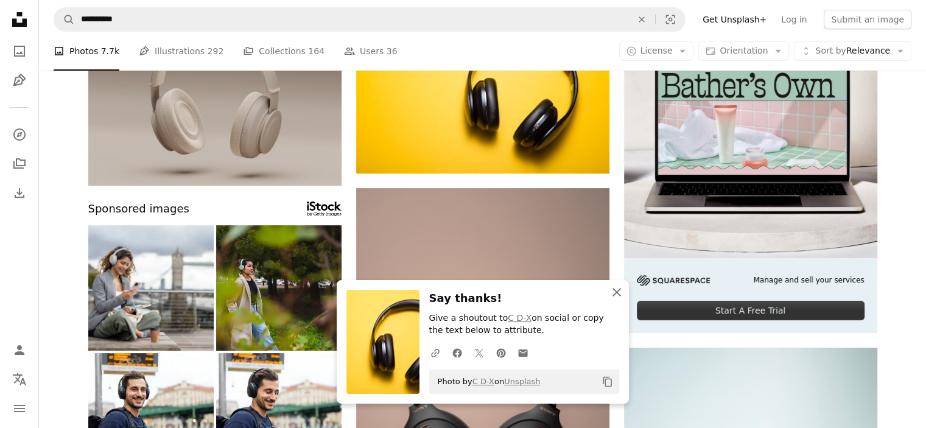
click at [618, 291] on icon "button" at bounding box center [617, 292] width 9 height 9
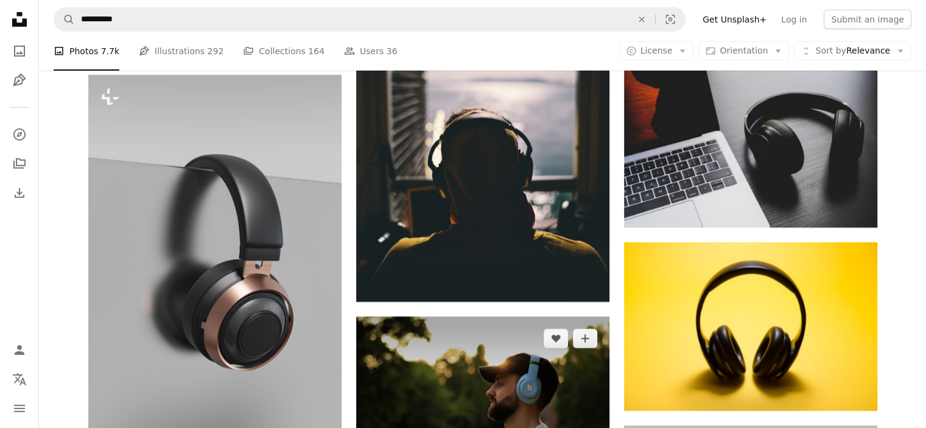
scroll to position [3979, 0]
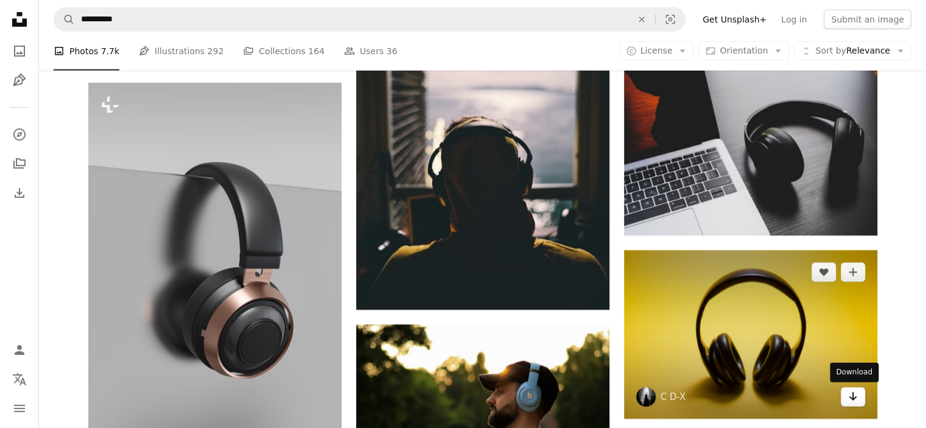
click at [863, 399] on link "Arrow pointing down" at bounding box center [853, 396] width 24 height 19
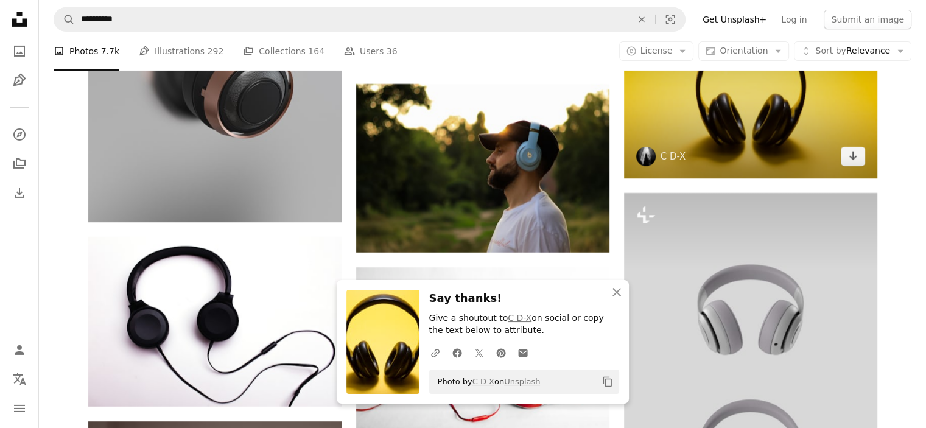
scroll to position [4223, 0]
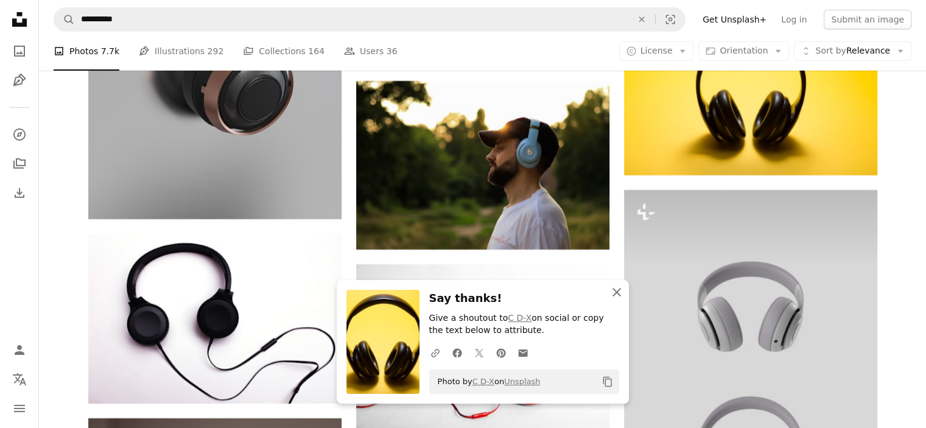
click at [620, 297] on icon "button" at bounding box center [617, 292] width 9 height 9
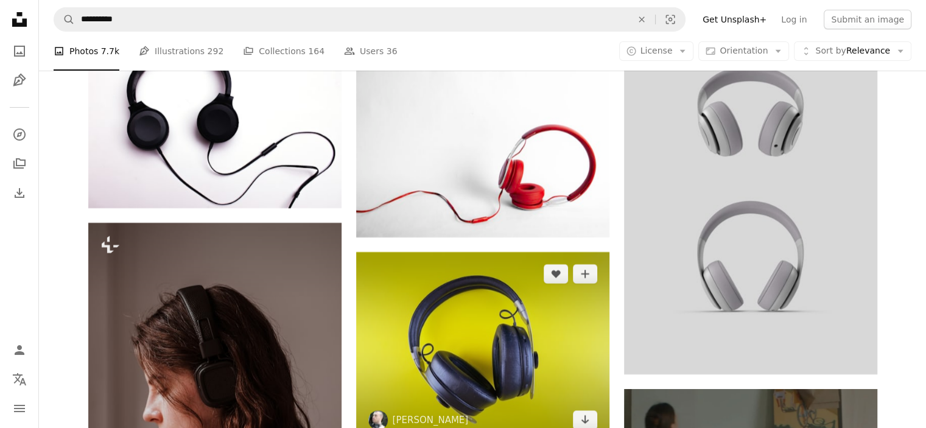
scroll to position [4386, 0]
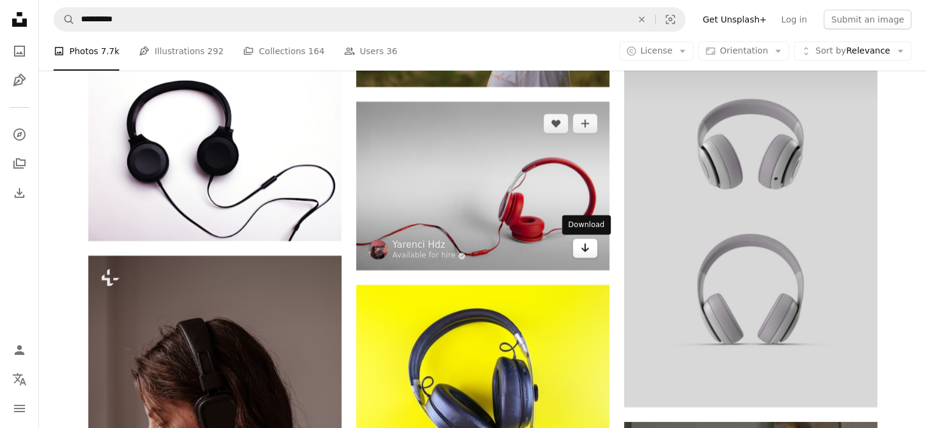
click at [582, 248] on icon "Arrow pointing down" at bounding box center [586, 248] width 10 height 15
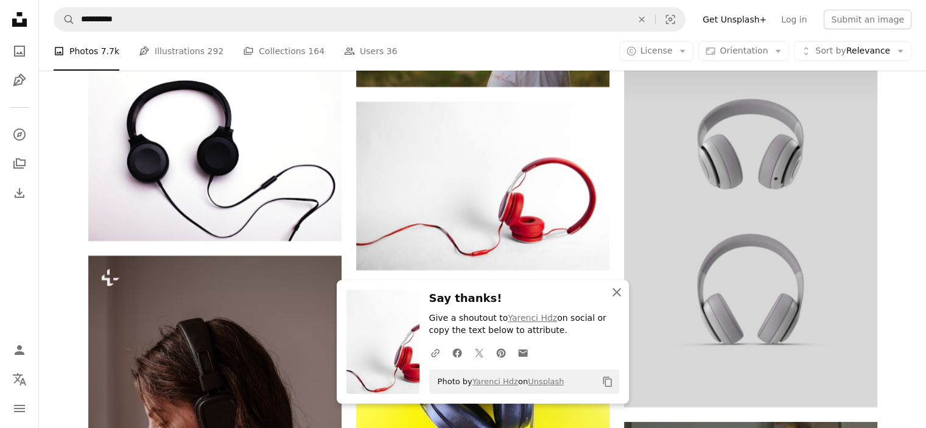
click at [626, 289] on button "An X shape Close" at bounding box center [617, 292] width 24 height 24
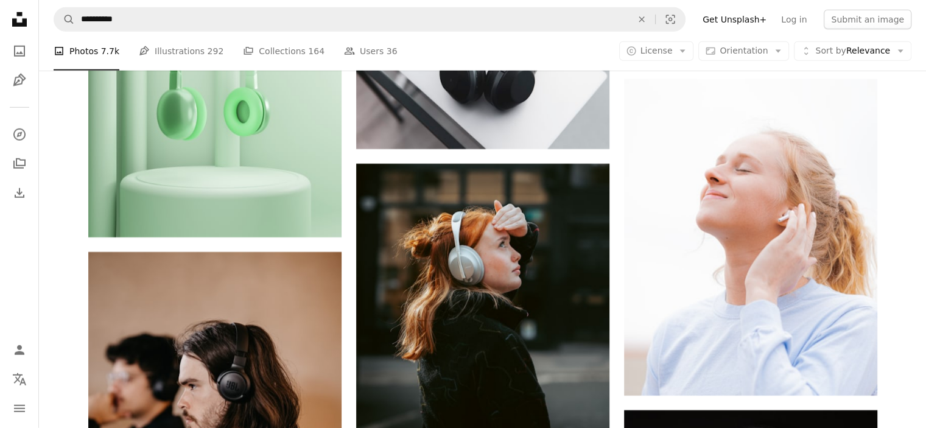
scroll to position [8284, 0]
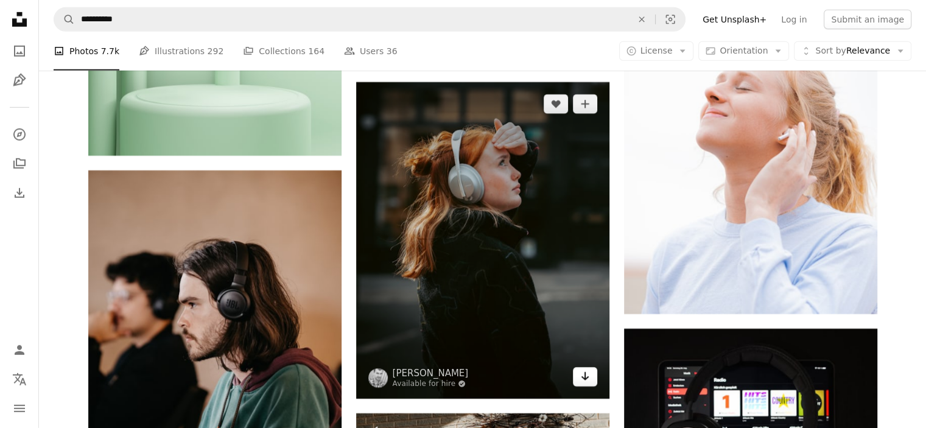
click at [575, 386] on link "Arrow pointing down" at bounding box center [585, 376] width 24 height 19
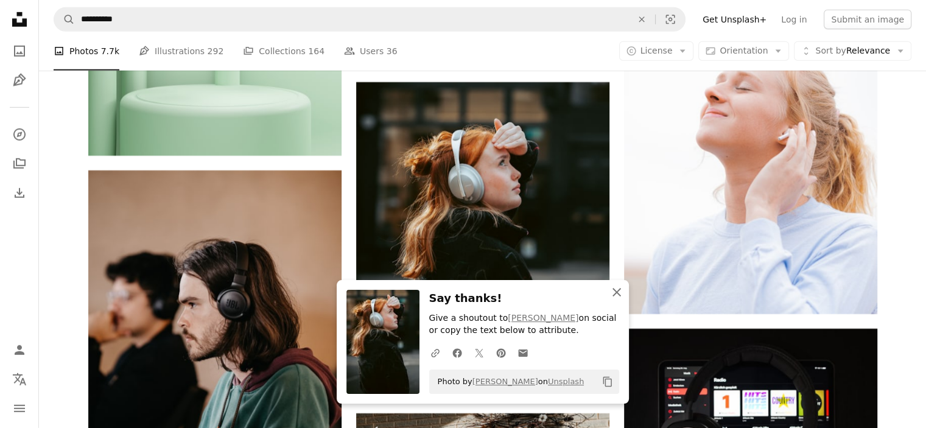
click at [611, 294] on icon "An X shape" at bounding box center [617, 292] width 15 height 15
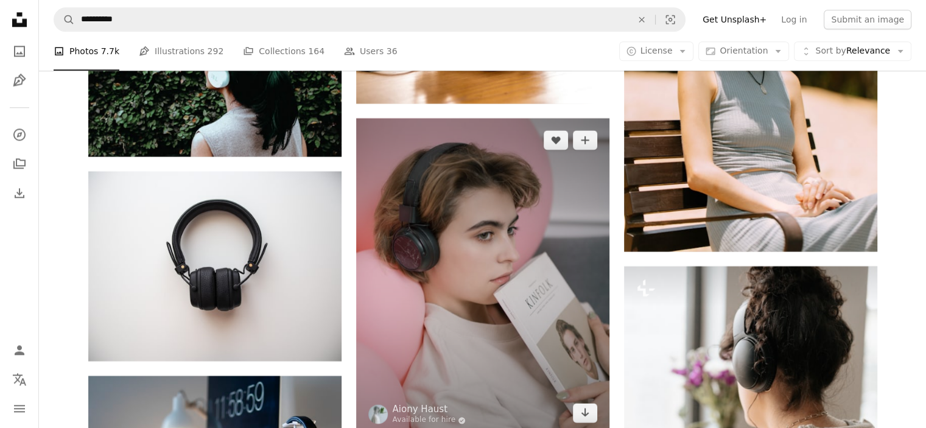
scroll to position [10964, 0]
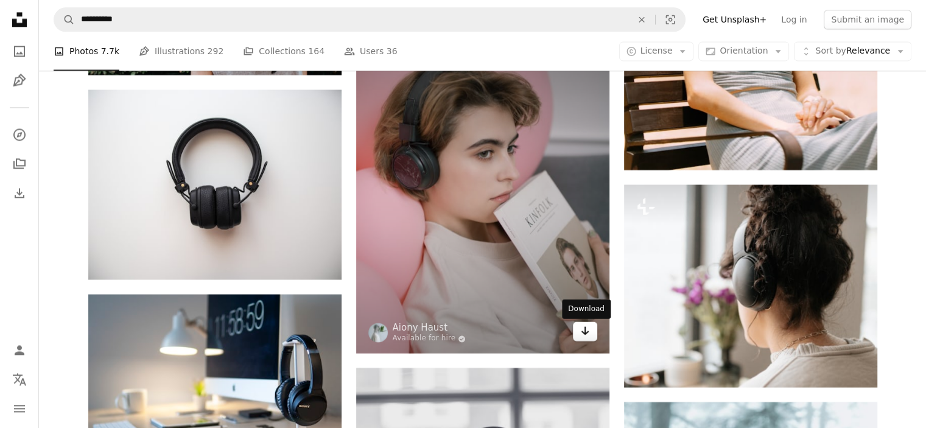
click at [593, 341] on link "Arrow pointing down" at bounding box center [585, 331] width 24 height 19
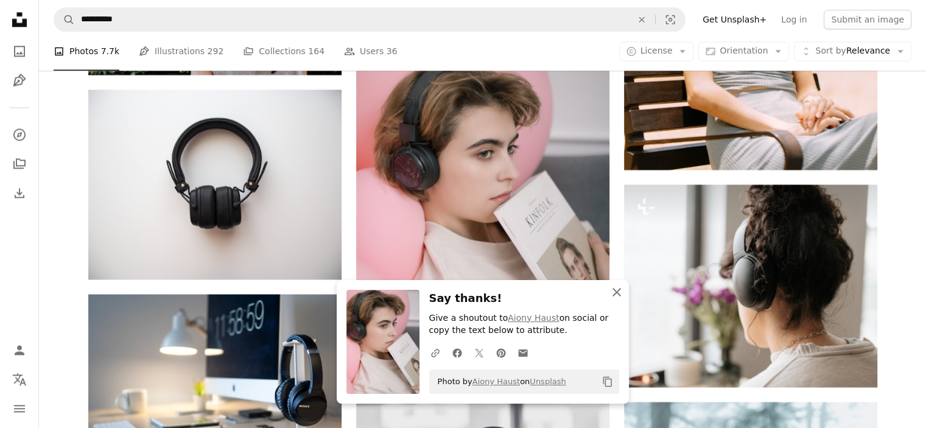
click at [615, 291] on icon "button" at bounding box center [617, 292] width 9 height 9
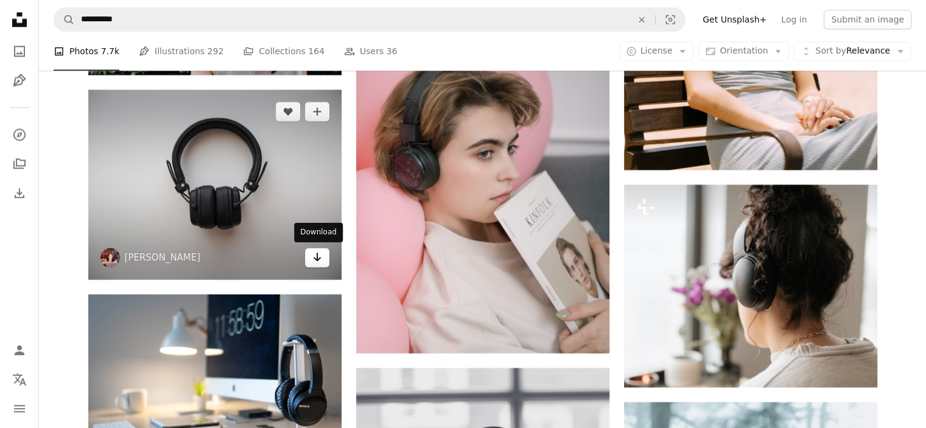
click at [317, 261] on icon "Arrow pointing down" at bounding box center [317, 257] width 10 height 15
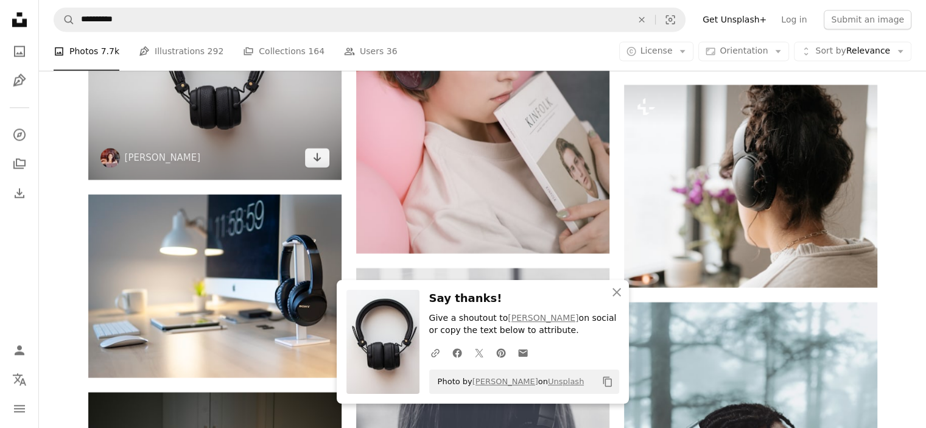
scroll to position [11208, 0]
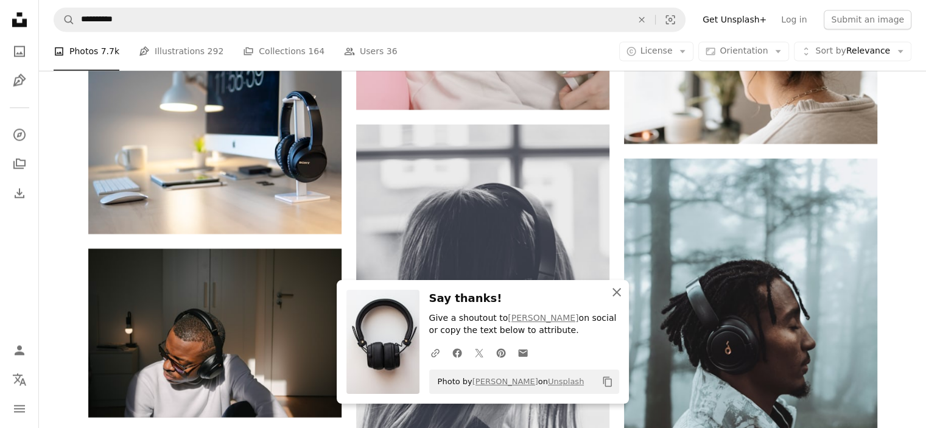
click at [614, 292] on icon "An X shape" at bounding box center [617, 292] width 15 height 15
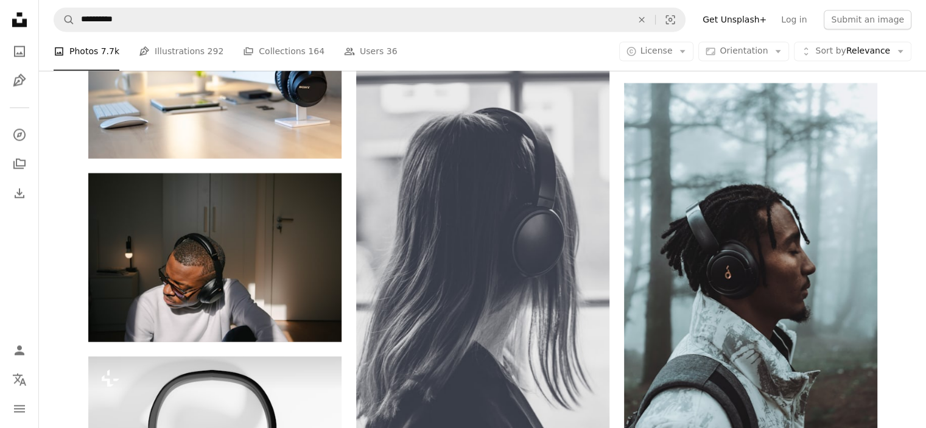
scroll to position [11370, 0]
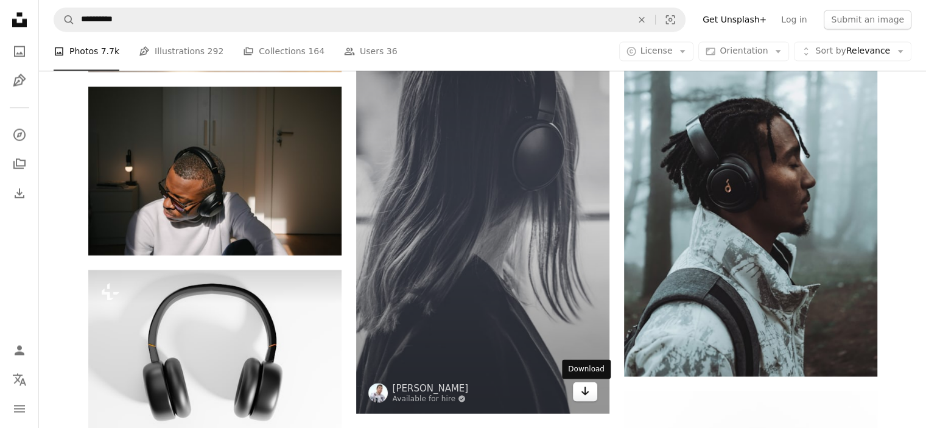
click at [590, 387] on link "Arrow pointing down" at bounding box center [585, 391] width 24 height 19
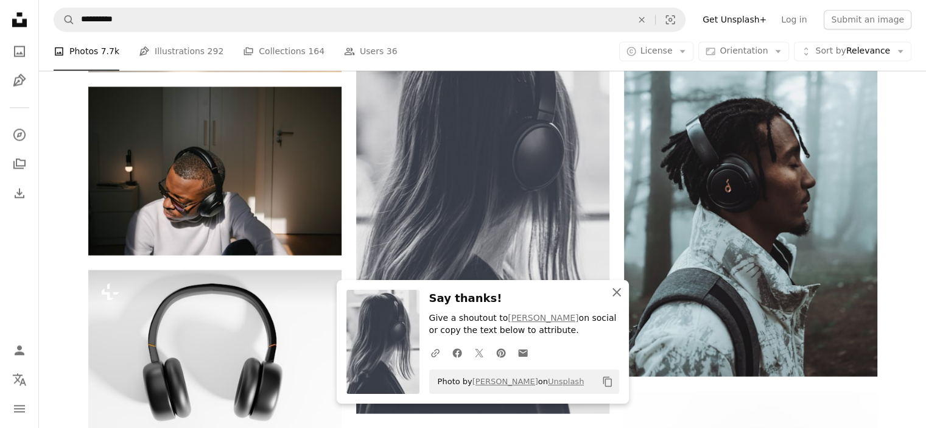
click at [612, 285] on icon "An X shape" at bounding box center [617, 292] width 15 height 15
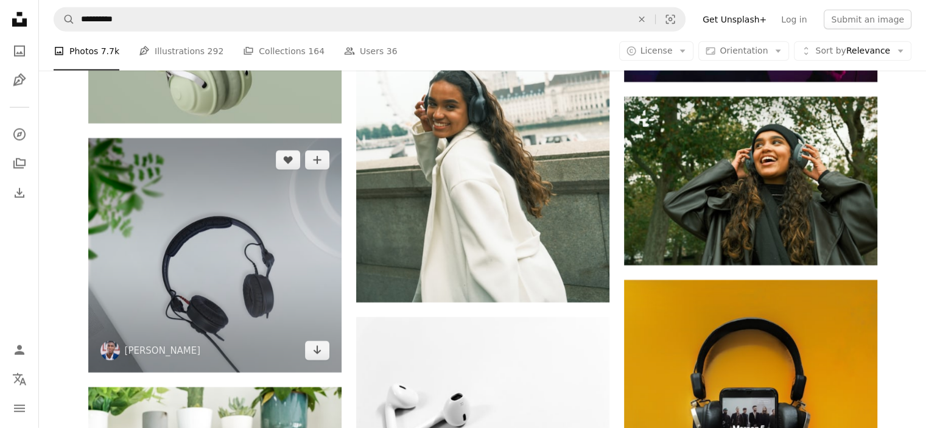
scroll to position [12264, 0]
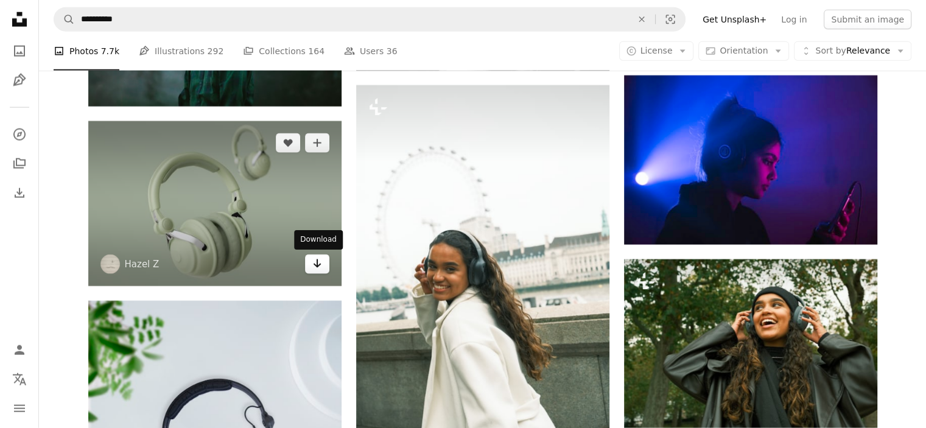
click at [324, 270] on link "Arrow pointing down" at bounding box center [317, 264] width 24 height 19
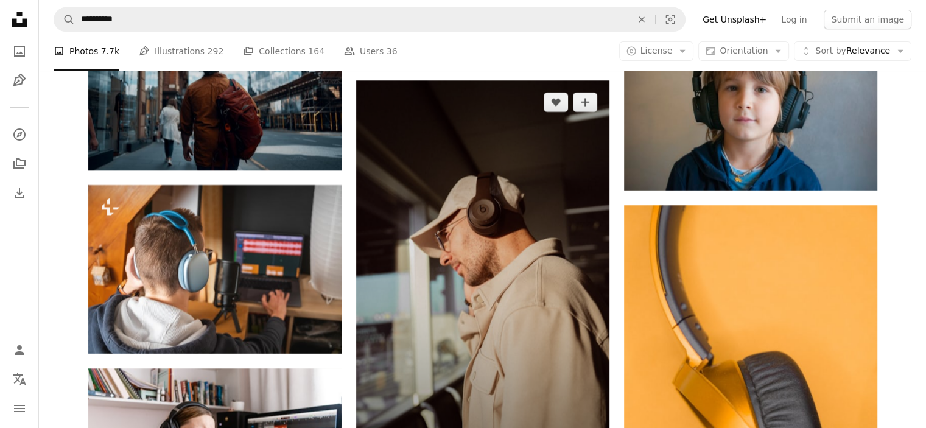
scroll to position [13969, 0]
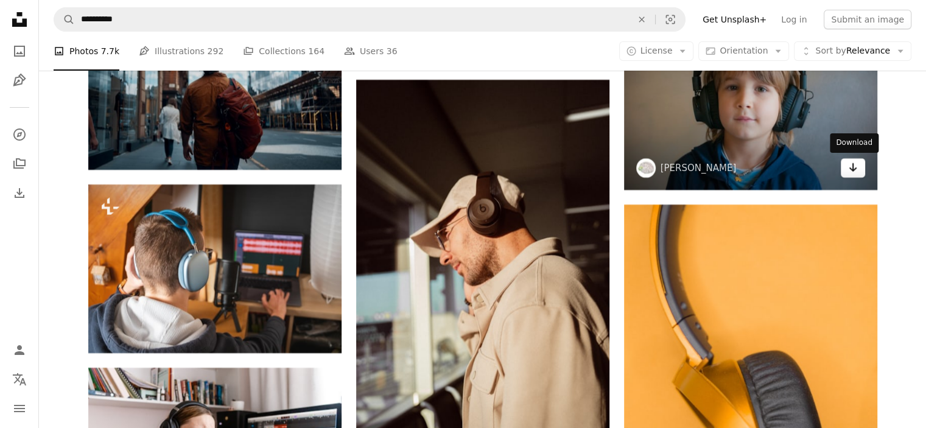
click at [853, 168] on icon "Download" at bounding box center [853, 167] width 8 height 9
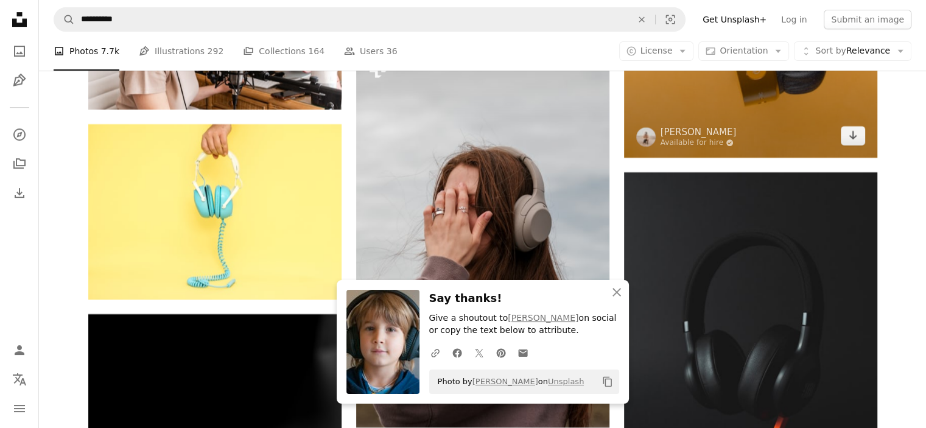
scroll to position [14456, 0]
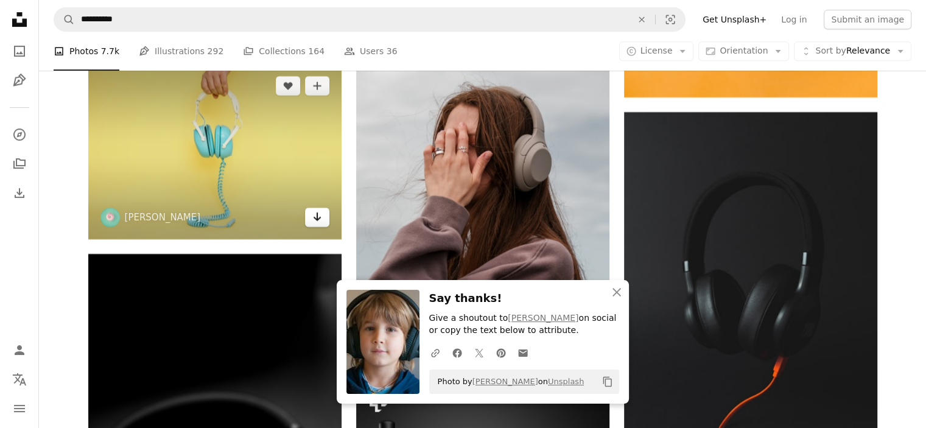
click at [317, 221] on icon "Arrow pointing down" at bounding box center [317, 217] width 10 height 15
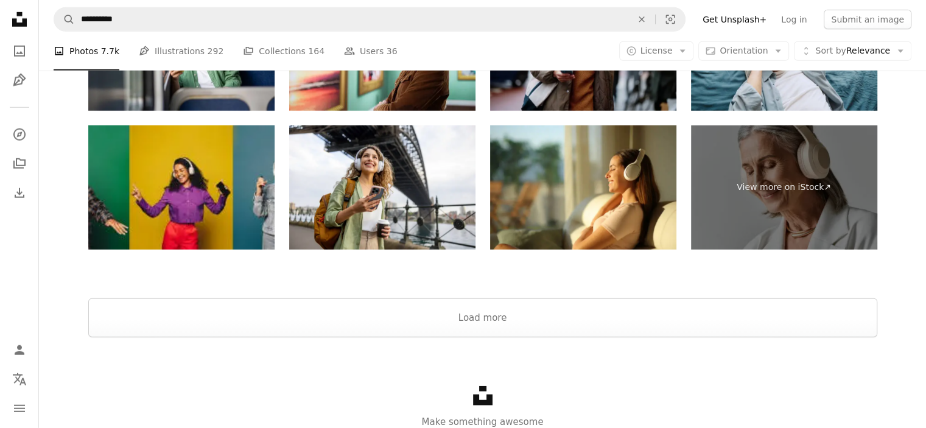
scroll to position [17350, 0]
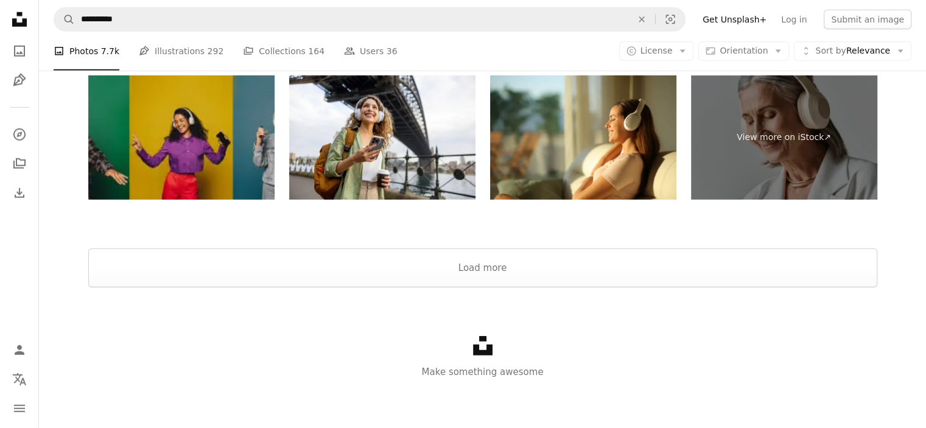
click at [163, 163] on img at bounding box center [181, 138] width 186 height 124
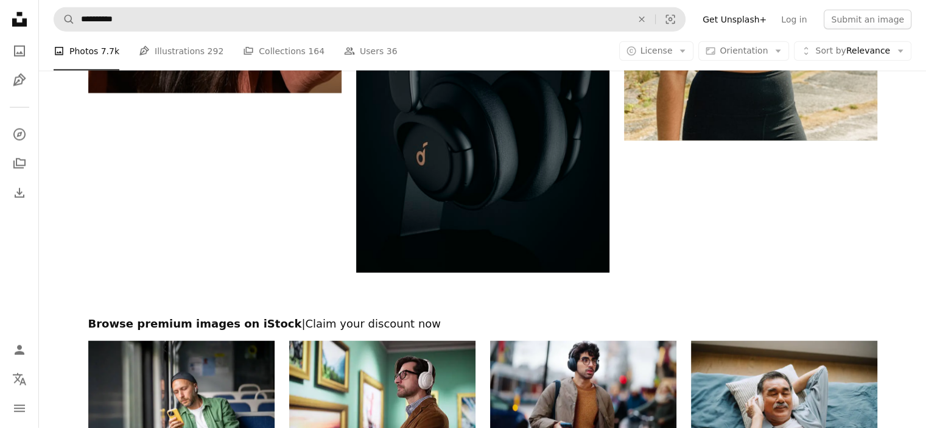
scroll to position [16538, 0]
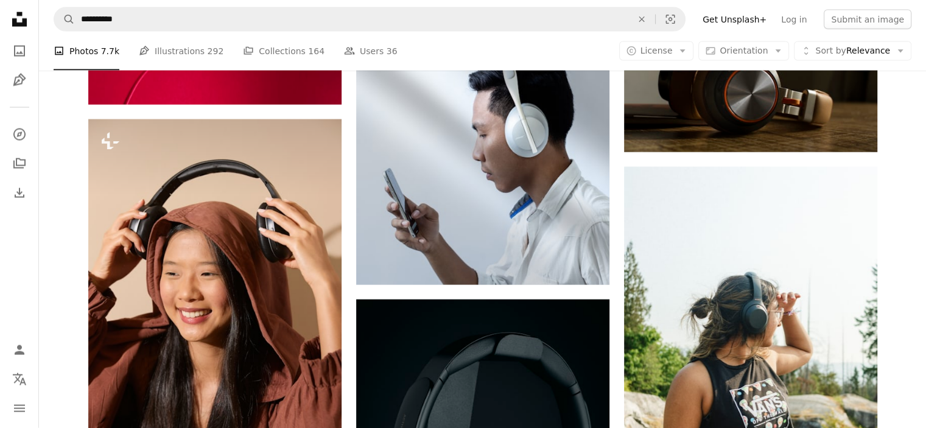
click at [29, 16] on icon "Unsplash logo Unsplash Home" at bounding box center [19, 19] width 24 height 24
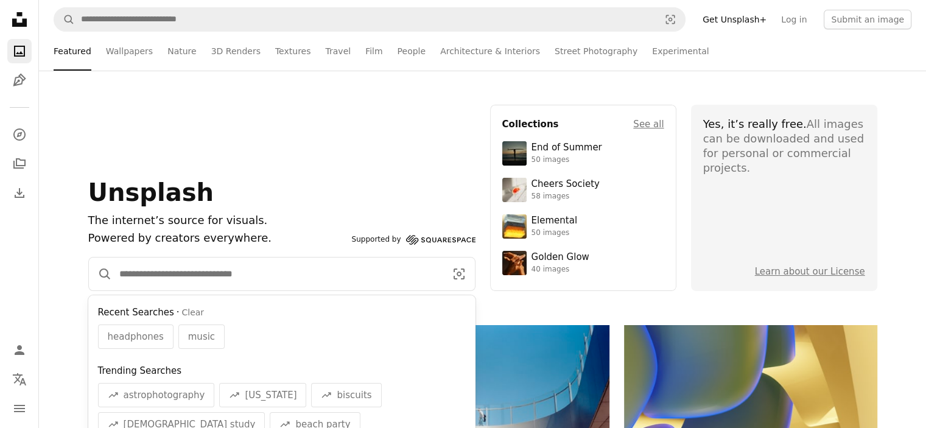
drag, startPoint x: 235, startPoint y: 287, endPoint x: 235, endPoint y: 296, distance: 9.2
click at [233, 288] on input "Find visuals sitewide" at bounding box center [277, 274] width 331 height 33
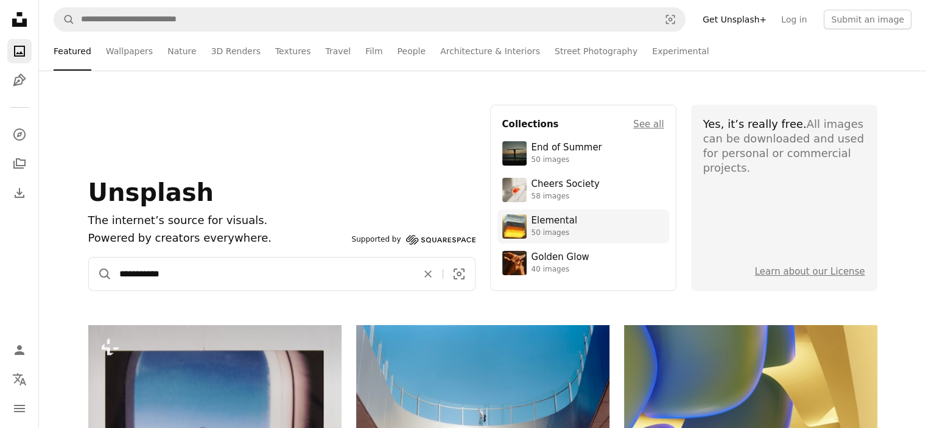
type input "**********"
click button "A magnifying glass" at bounding box center [100, 274] width 23 height 33
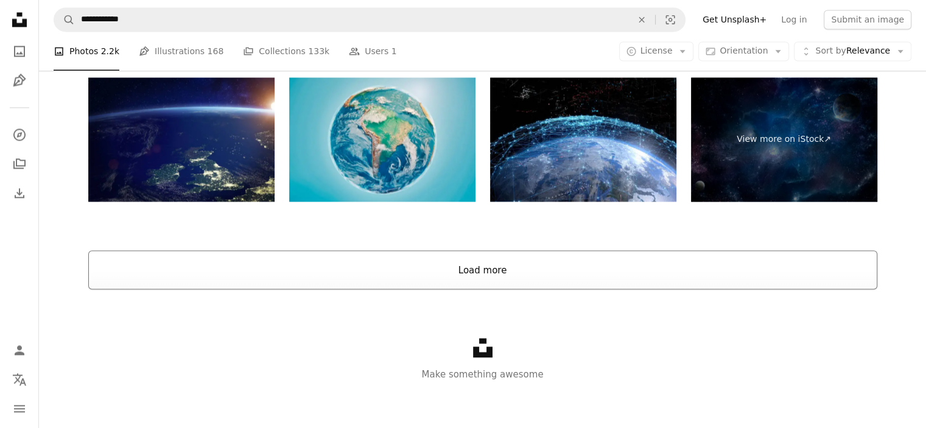
click at [501, 275] on button "Load more" at bounding box center [482, 269] width 789 height 39
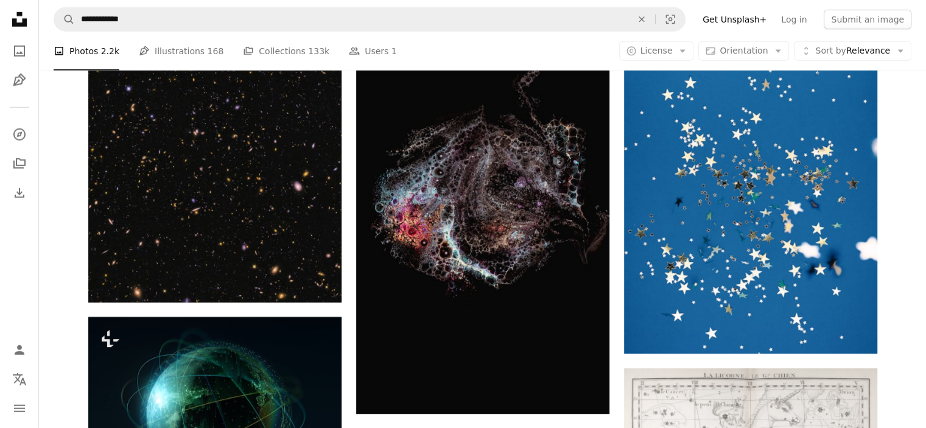
scroll to position [8197, 0]
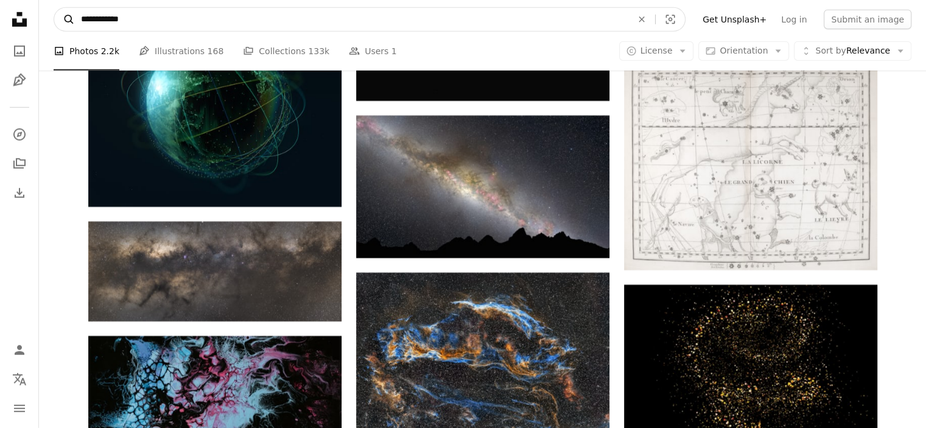
drag, startPoint x: 113, startPoint y: 20, endPoint x: 72, endPoint y: 24, distance: 40.4
click at [72, 24] on form "**********" at bounding box center [370, 19] width 632 height 24
type input "***"
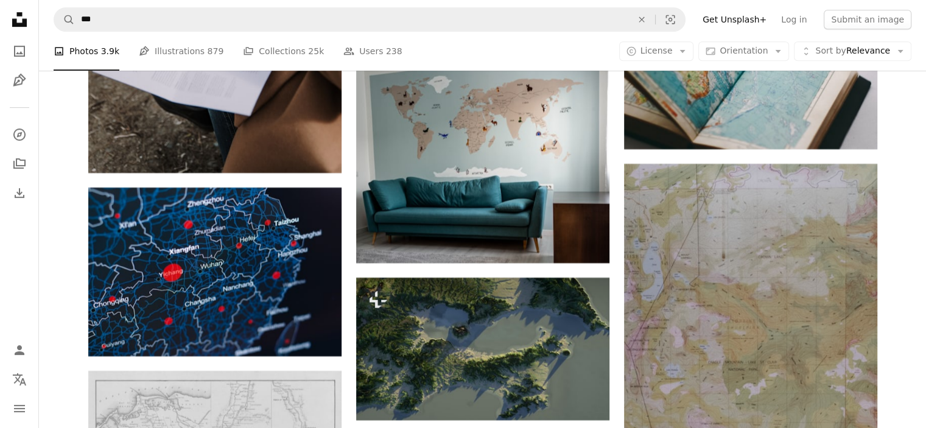
scroll to position [23878, 0]
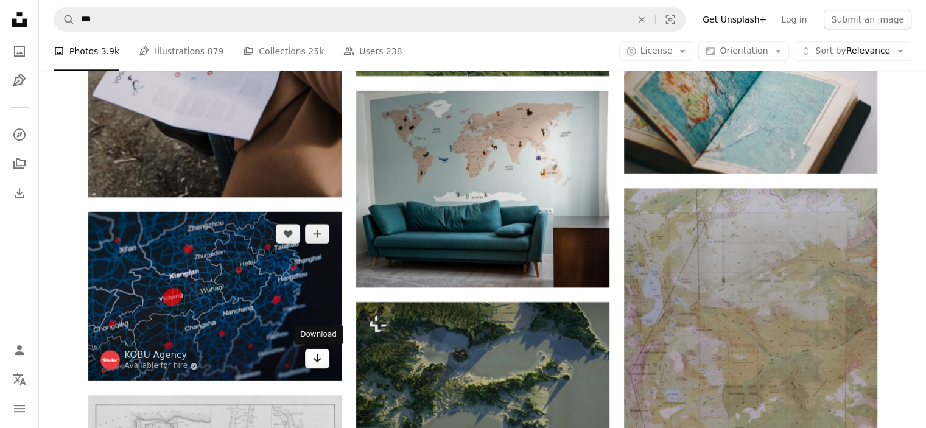
click at [320, 367] on link "Arrow pointing down" at bounding box center [317, 358] width 24 height 19
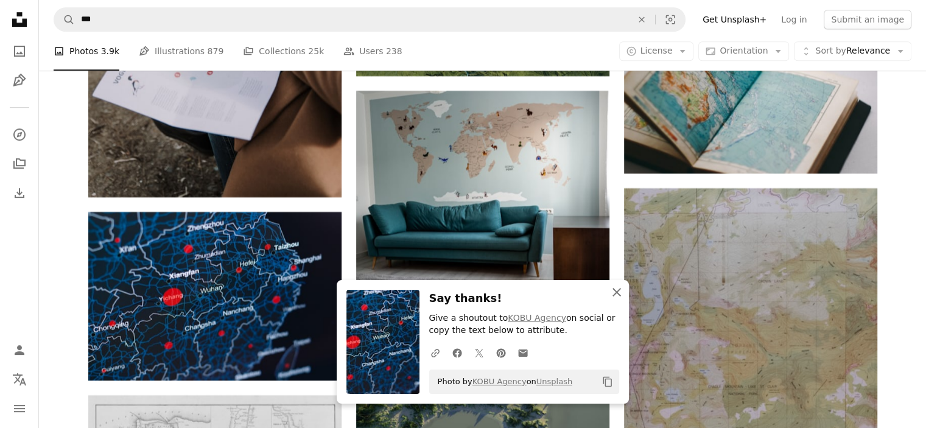
click at [621, 297] on icon "An X shape" at bounding box center [617, 292] width 15 height 15
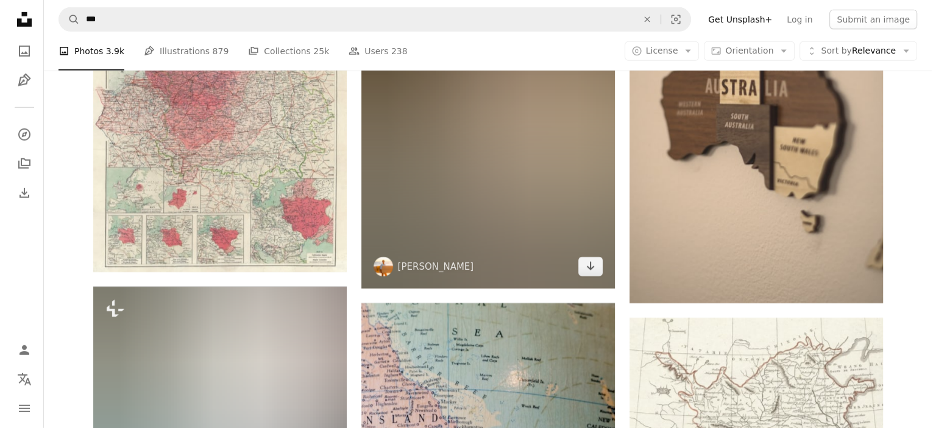
scroll to position [26802, 0]
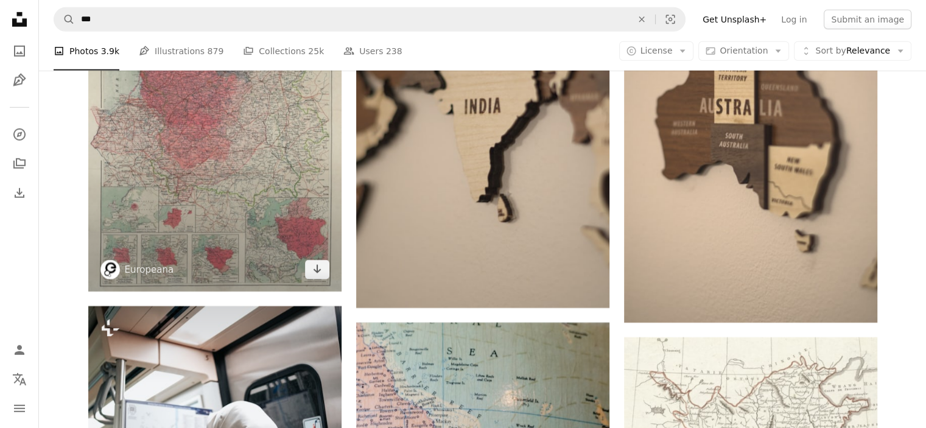
click at [268, 237] on img at bounding box center [214, 112] width 253 height 361
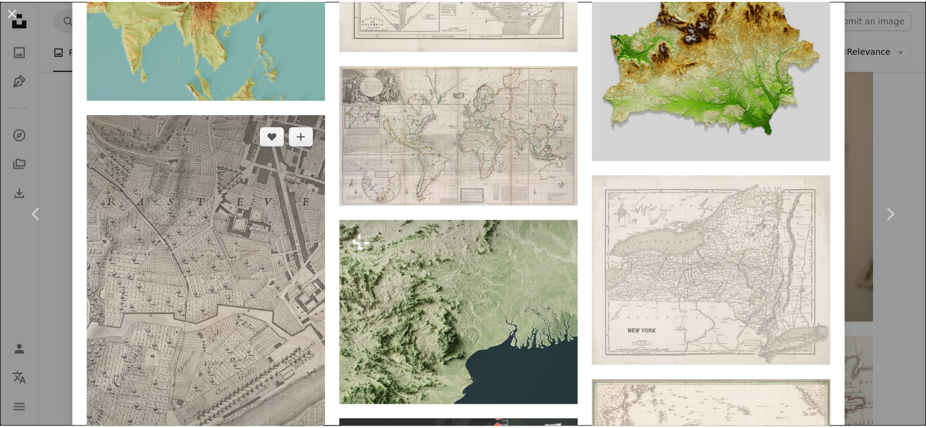
scroll to position [8890, 0]
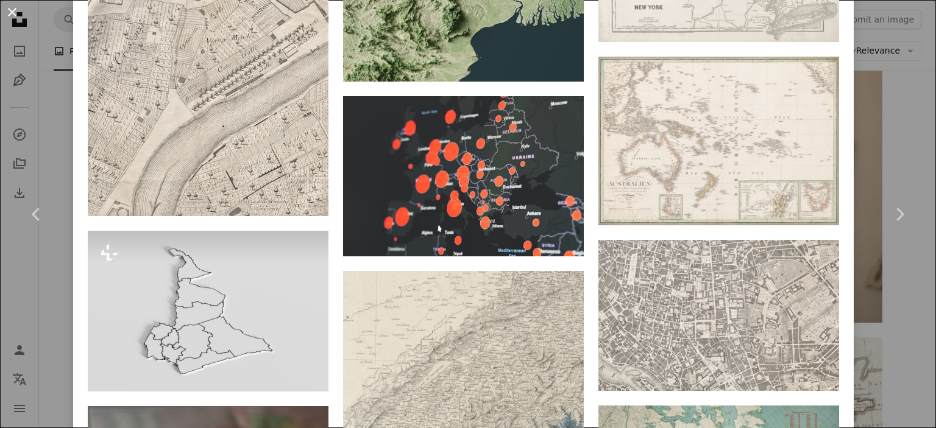
click at [19, 12] on button "An X shape" at bounding box center [12, 12] width 15 height 15
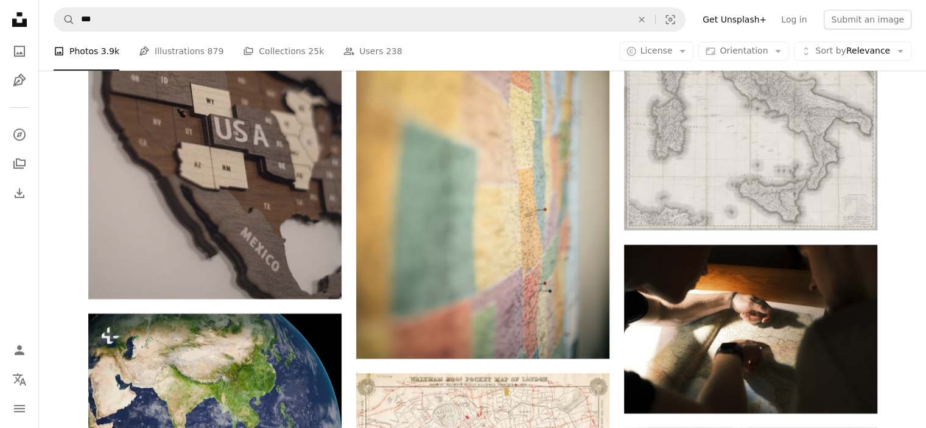
scroll to position [28751, 0]
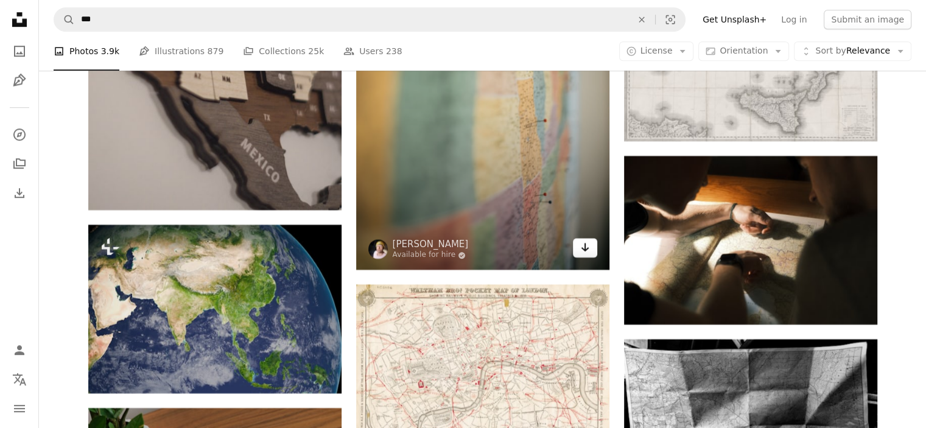
click at [582, 257] on link "Arrow pointing down" at bounding box center [585, 247] width 24 height 19
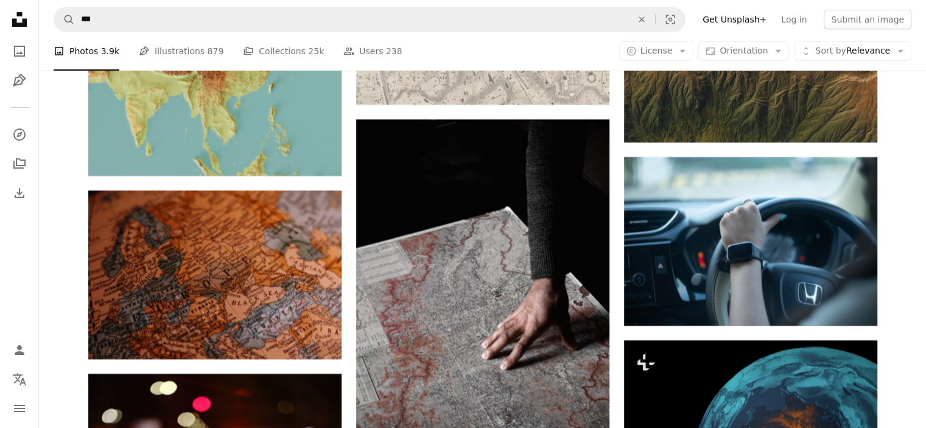
scroll to position [32730, 0]
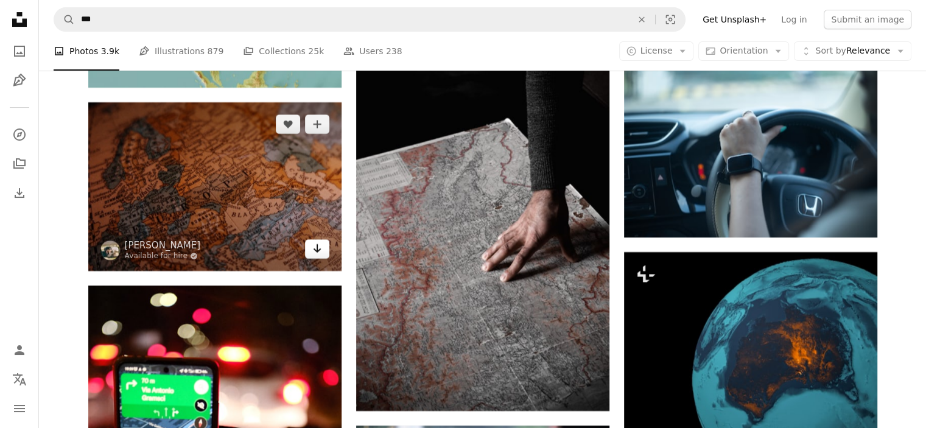
click at [322, 252] on icon "Arrow pointing down" at bounding box center [317, 248] width 10 height 15
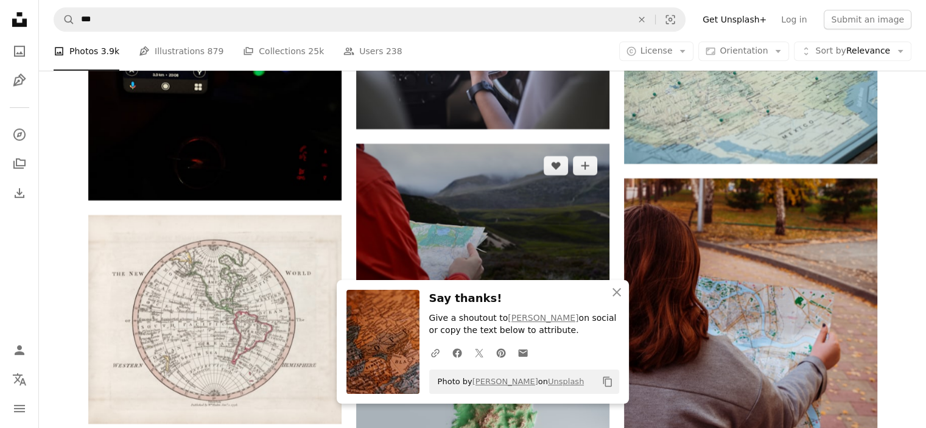
scroll to position [33218, 0]
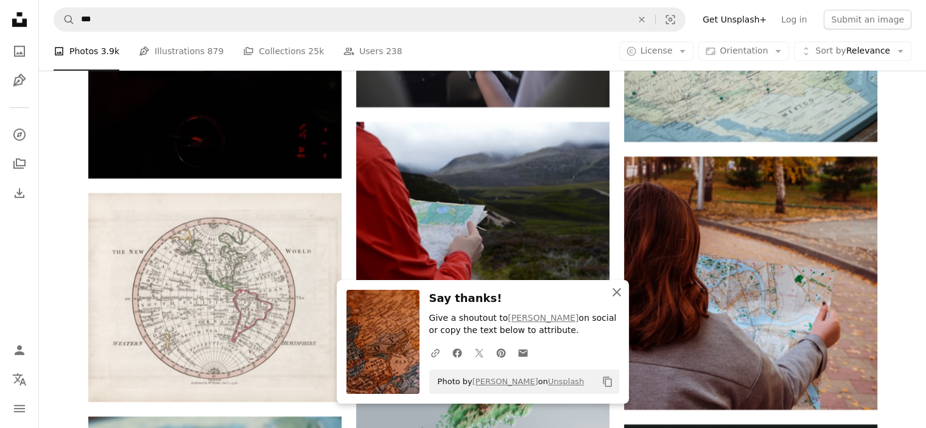
click at [624, 292] on button "An X shape Close" at bounding box center [617, 292] width 24 height 24
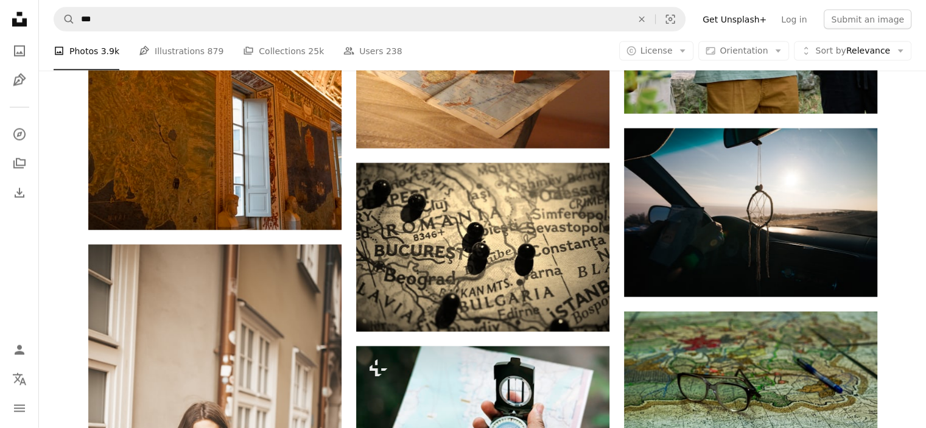
scroll to position [35004, 0]
